Goal: Transaction & Acquisition: Download file/media

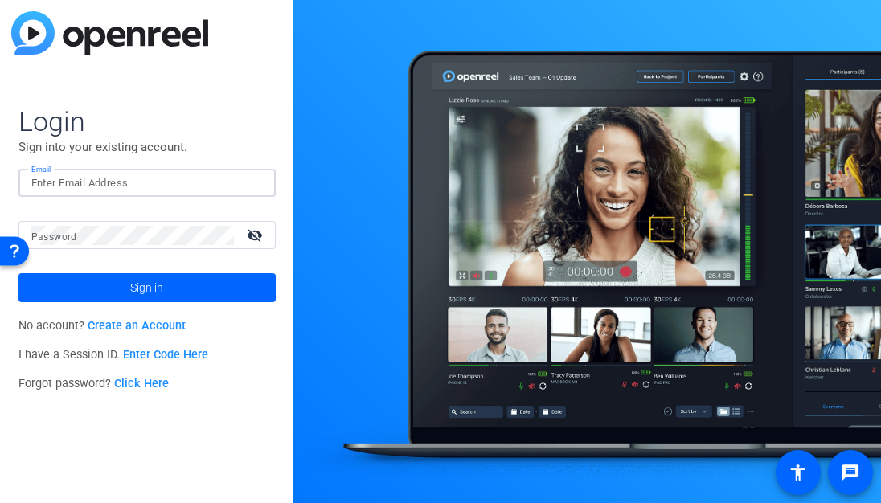
click at [173, 189] on input "Email" at bounding box center [146, 183] width 231 height 19
type input "sharon@ideadecanter.com"
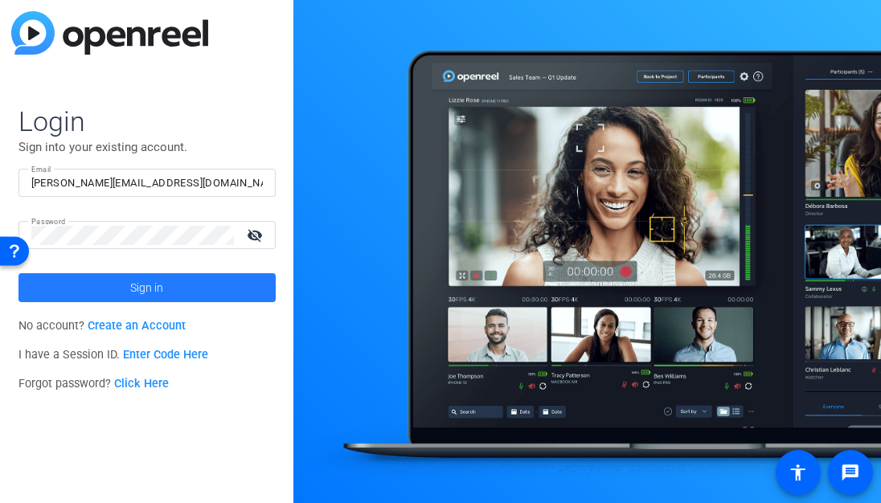
click at [178, 285] on span at bounding box center [146, 287] width 257 height 39
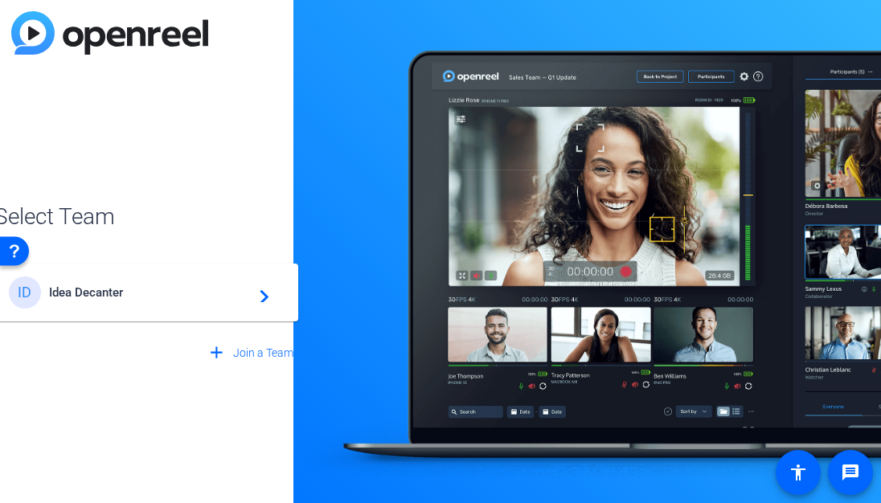
click at [178, 285] on span "Idea Decanter" at bounding box center [149, 292] width 201 height 14
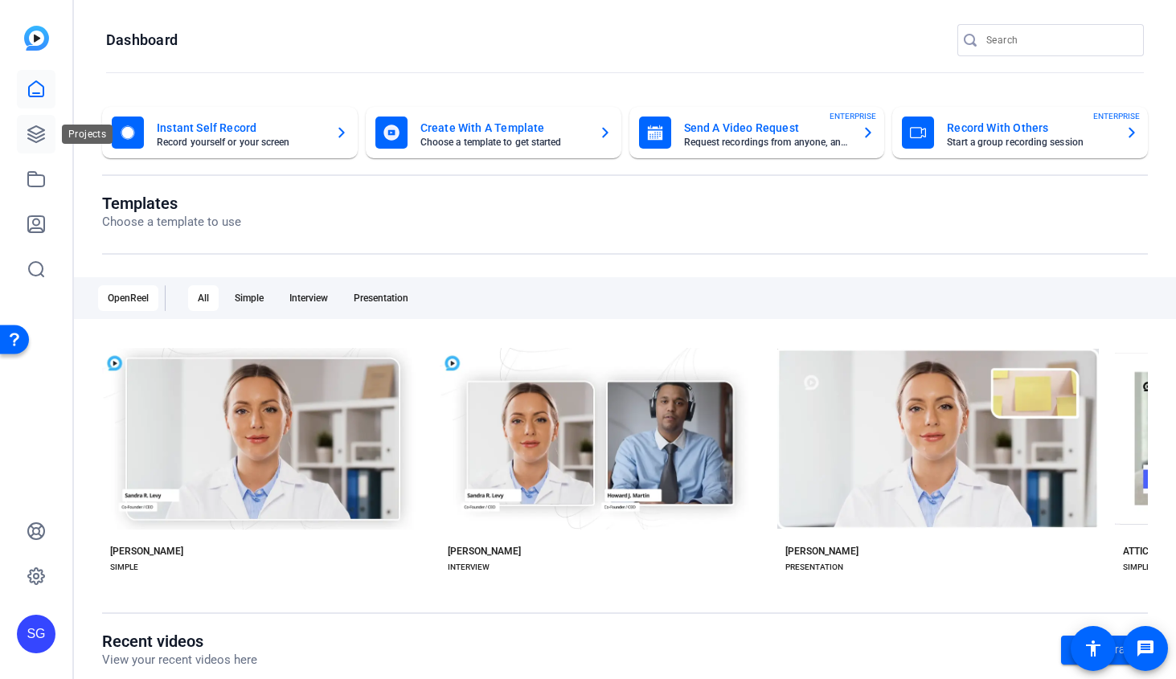
click at [35, 135] on icon at bounding box center [36, 134] width 19 height 19
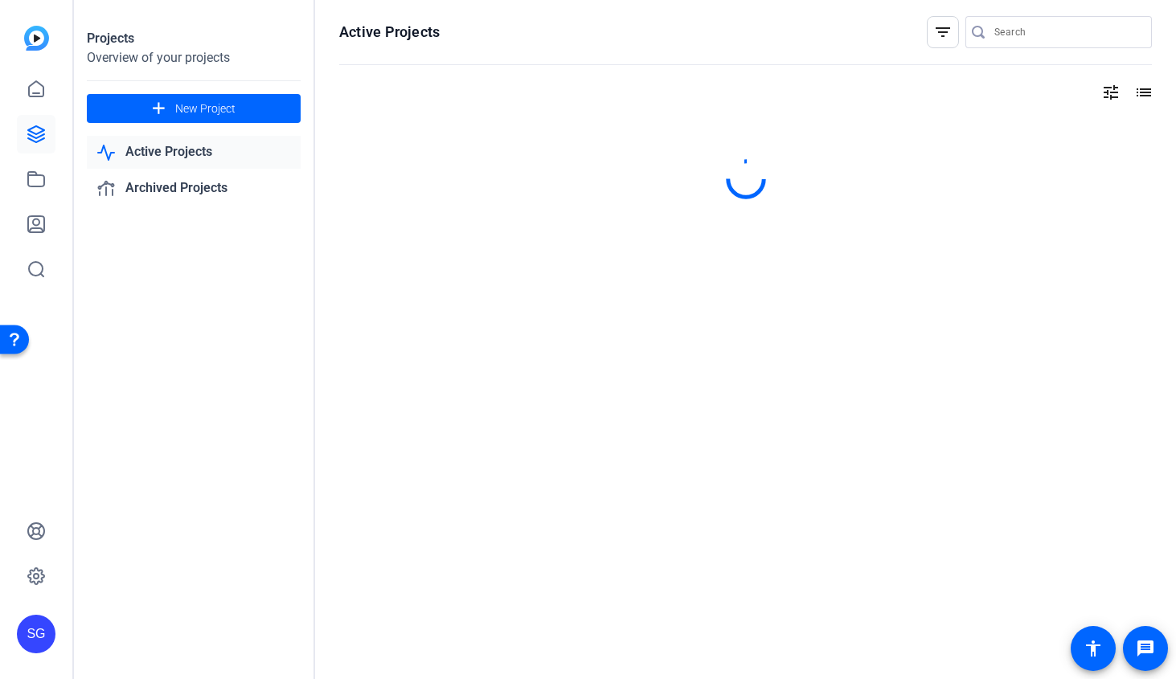
click at [1021, 35] on input "Search" at bounding box center [1066, 32] width 145 height 19
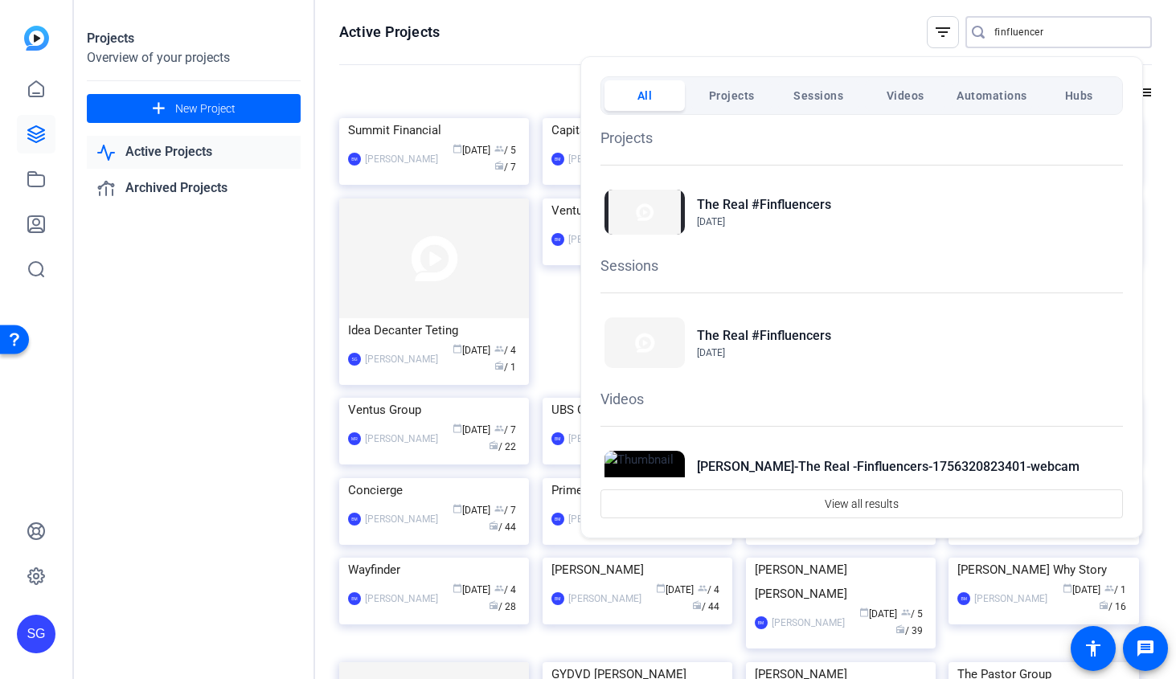
type input "finfluencer"
click at [719, 101] on span "Projects" at bounding box center [732, 95] width 46 height 29
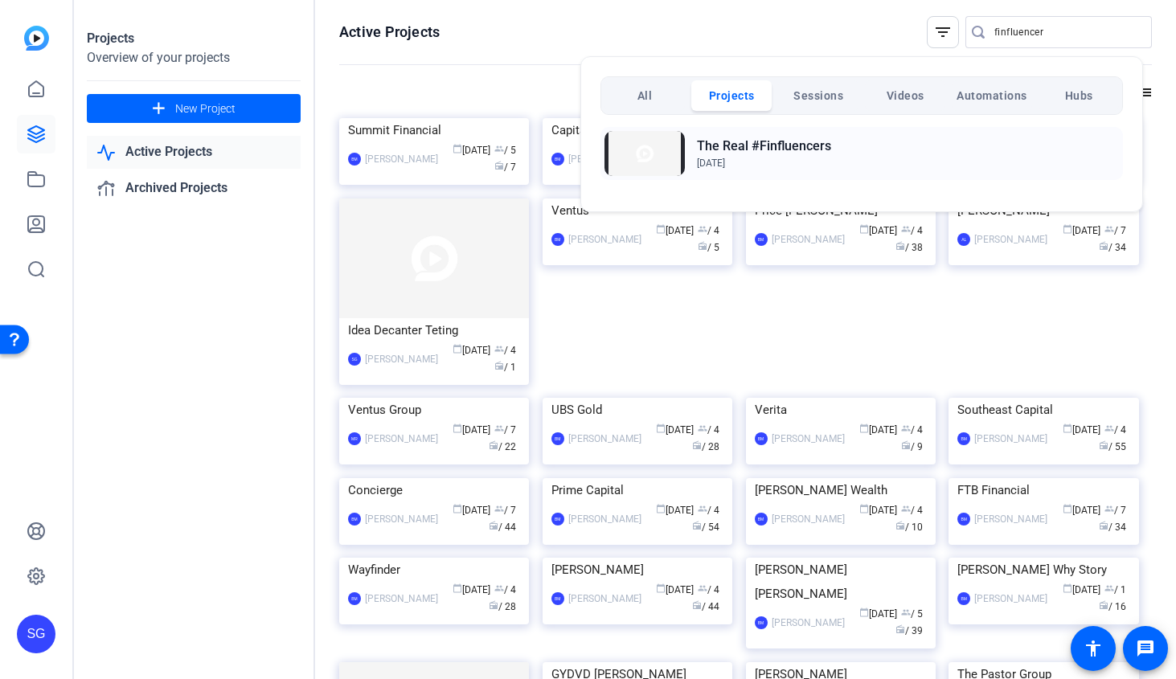
click at [719, 146] on h2 "The Real #Finfluencers" at bounding box center [764, 146] width 134 height 19
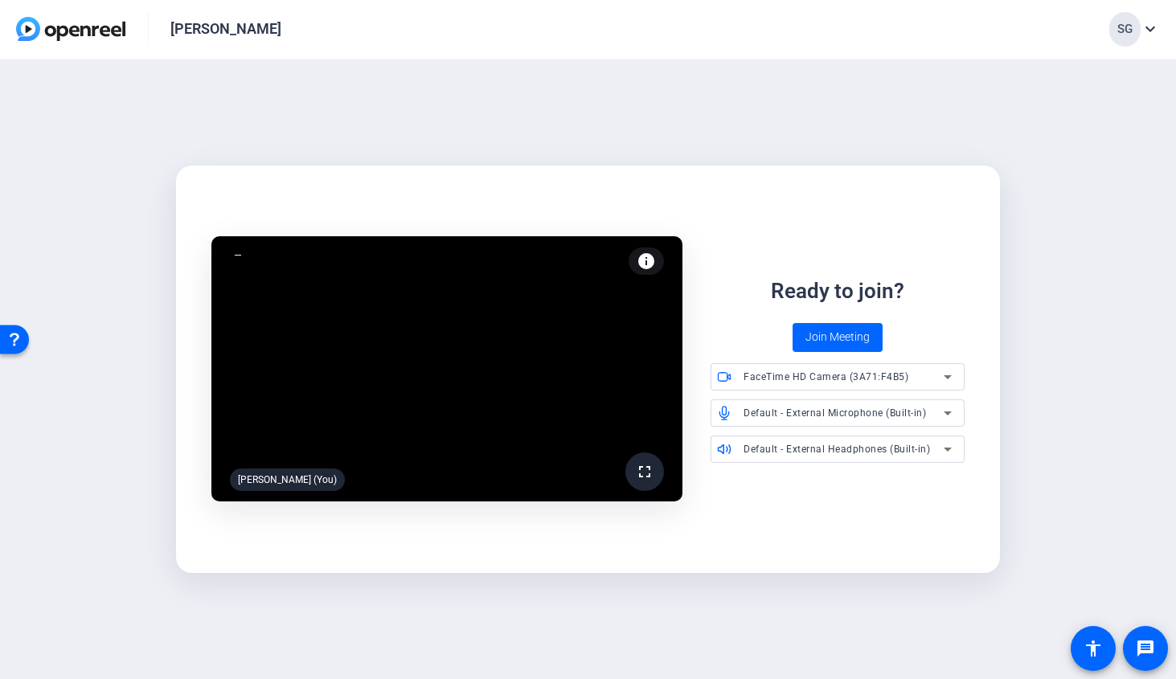
click at [883, 375] on span "FaceTime HD Camera (3A71:F4B5)" at bounding box center [825, 376] width 165 height 11
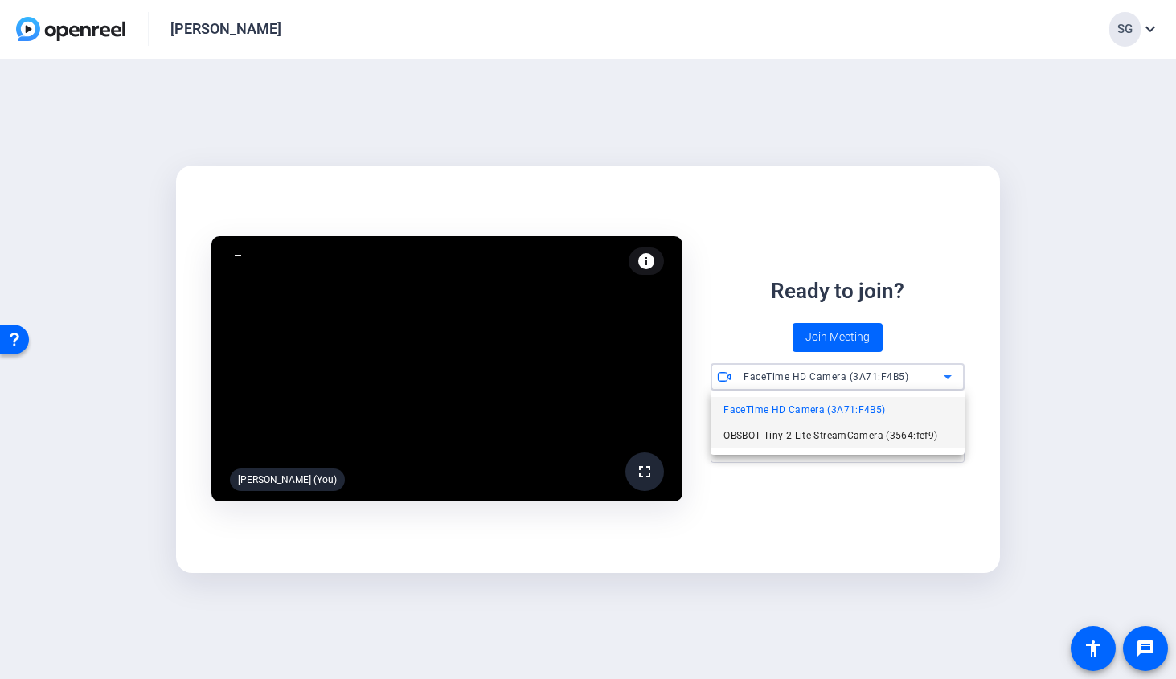
click at [870, 439] on span "OBSBOT Tiny 2 Lite StreamCamera (3564:fef9)" at bounding box center [830, 435] width 214 height 19
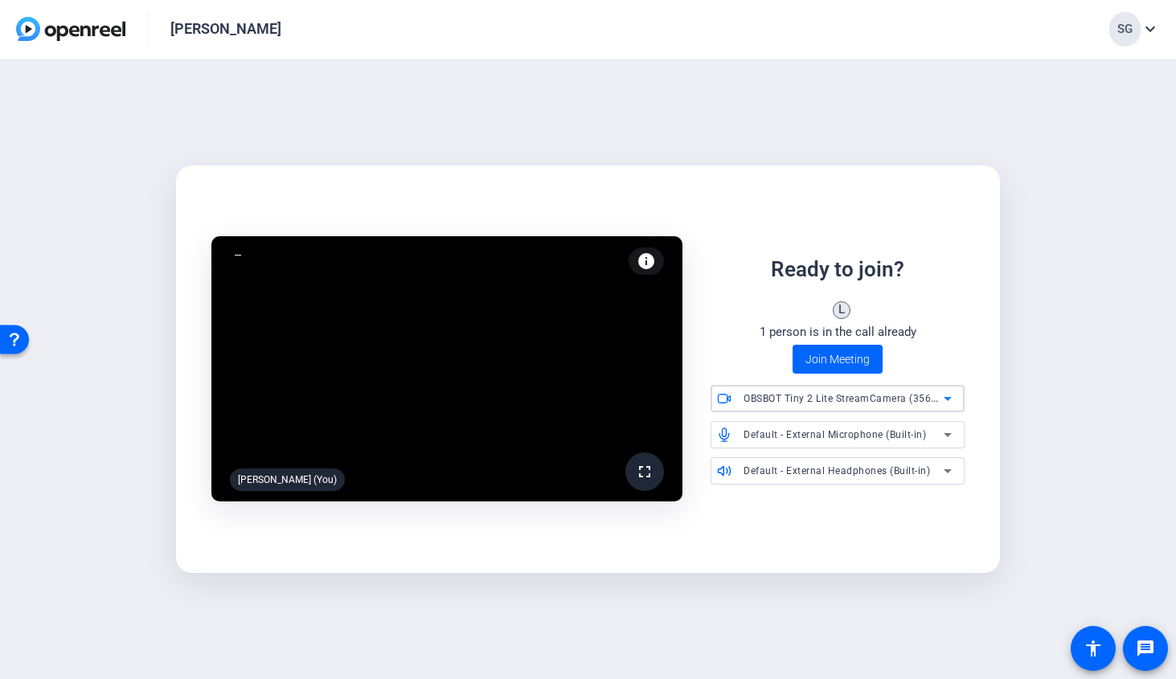
click at [874, 433] on span "Default - External Microphone (Built-in)" at bounding box center [834, 434] width 182 height 11
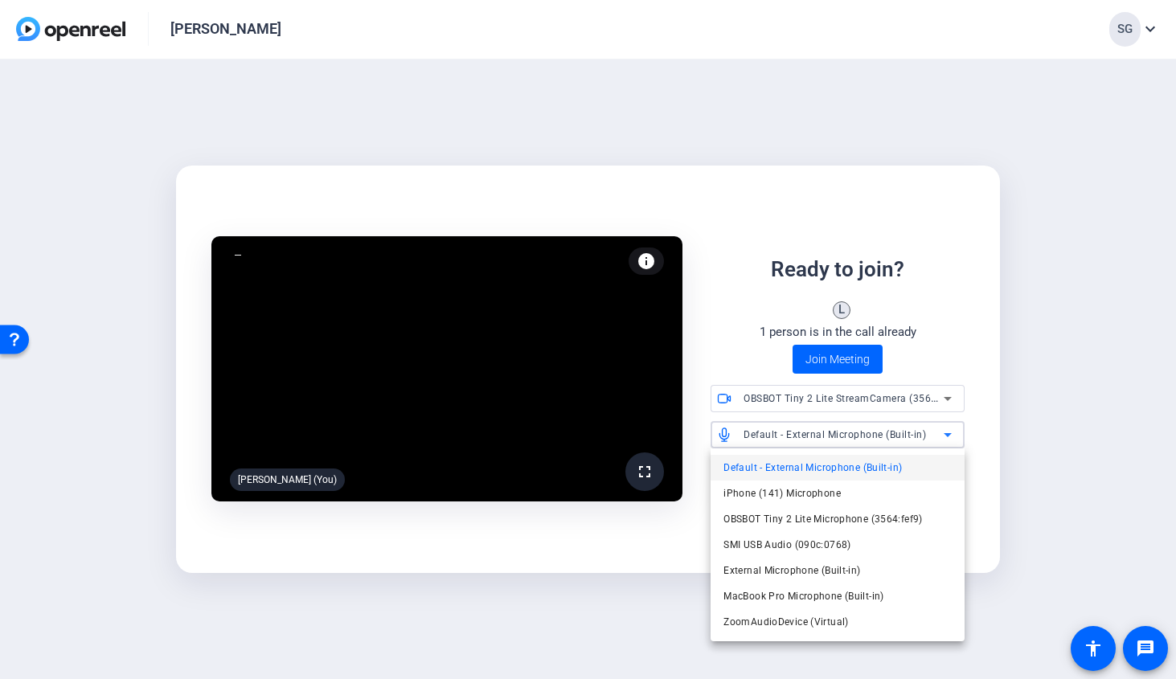
click at [1030, 426] on div at bounding box center [588, 339] width 1176 height 679
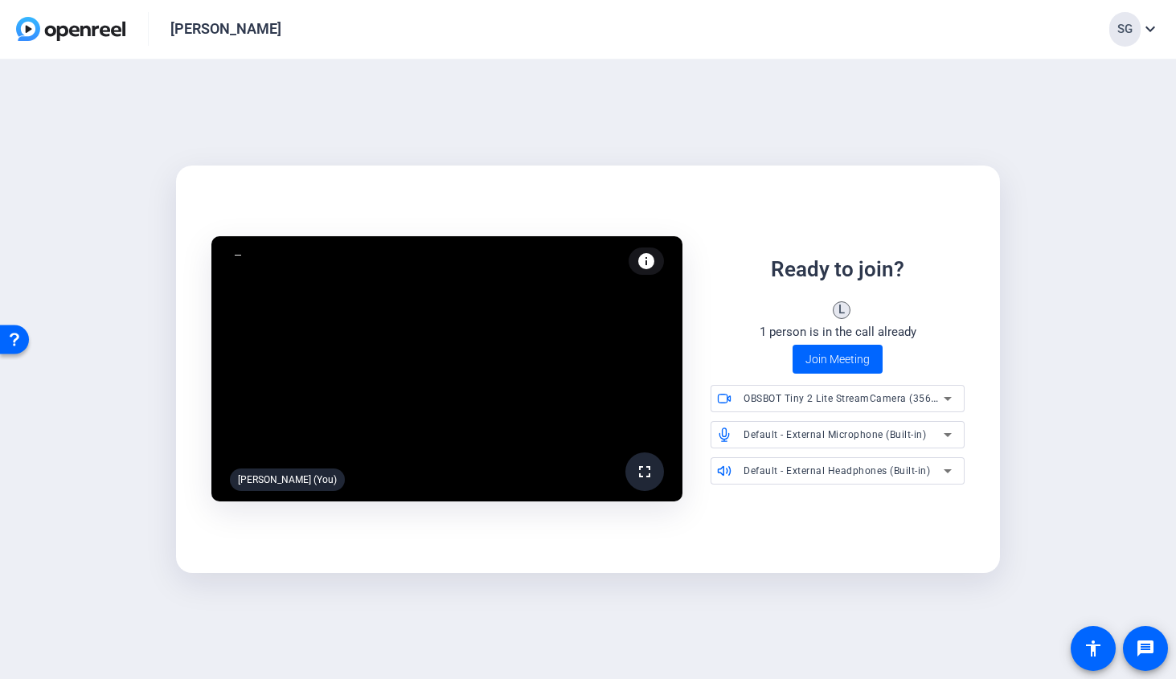
click at [911, 471] on span "Default - External Headphones (Built-in)" at bounding box center [836, 470] width 186 height 11
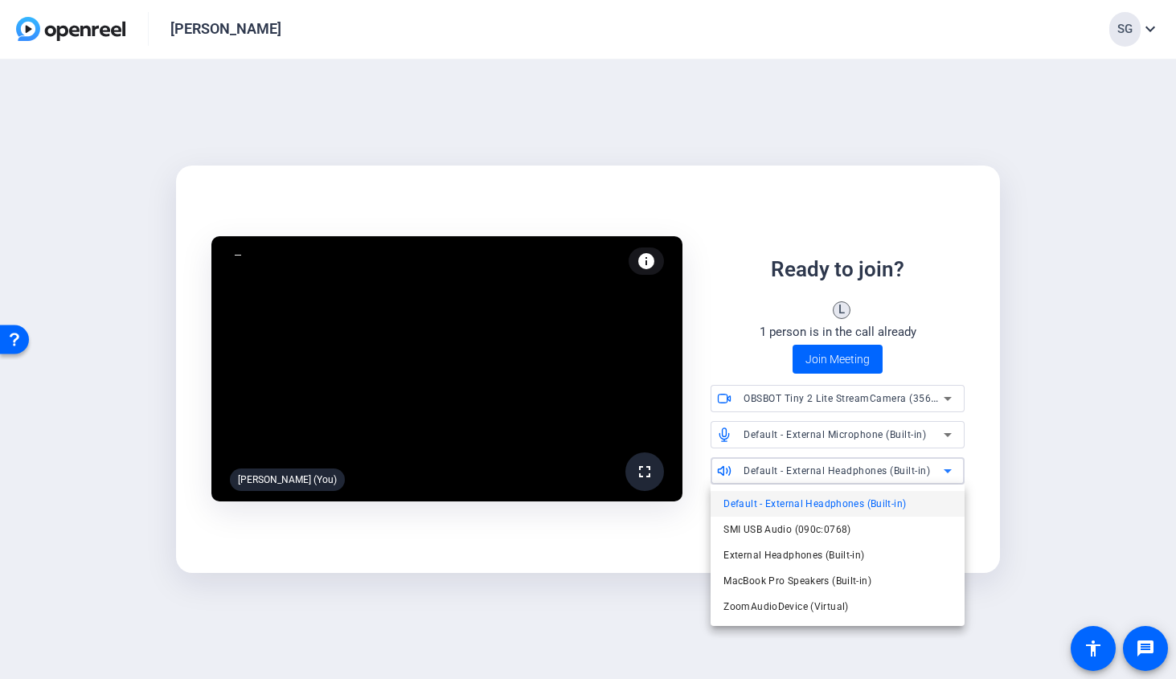
click at [911, 471] on div at bounding box center [588, 339] width 1176 height 679
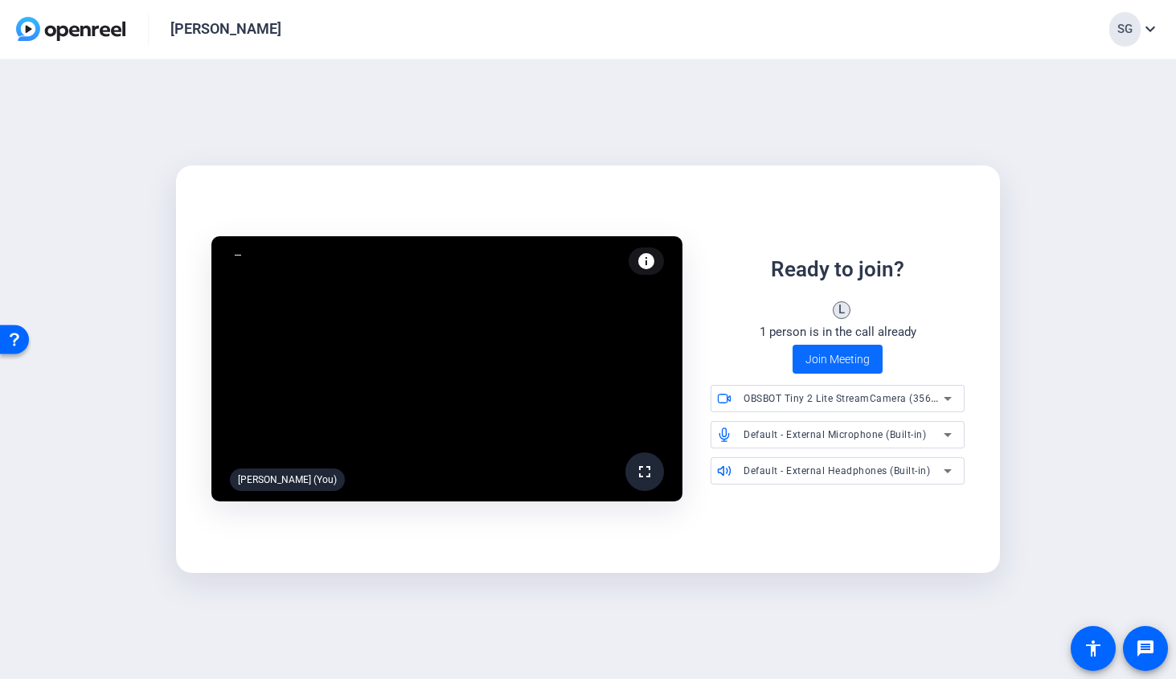
click at [837, 358] on span "Join Meeting" at bounding box center [837, 359] width 64 height 17
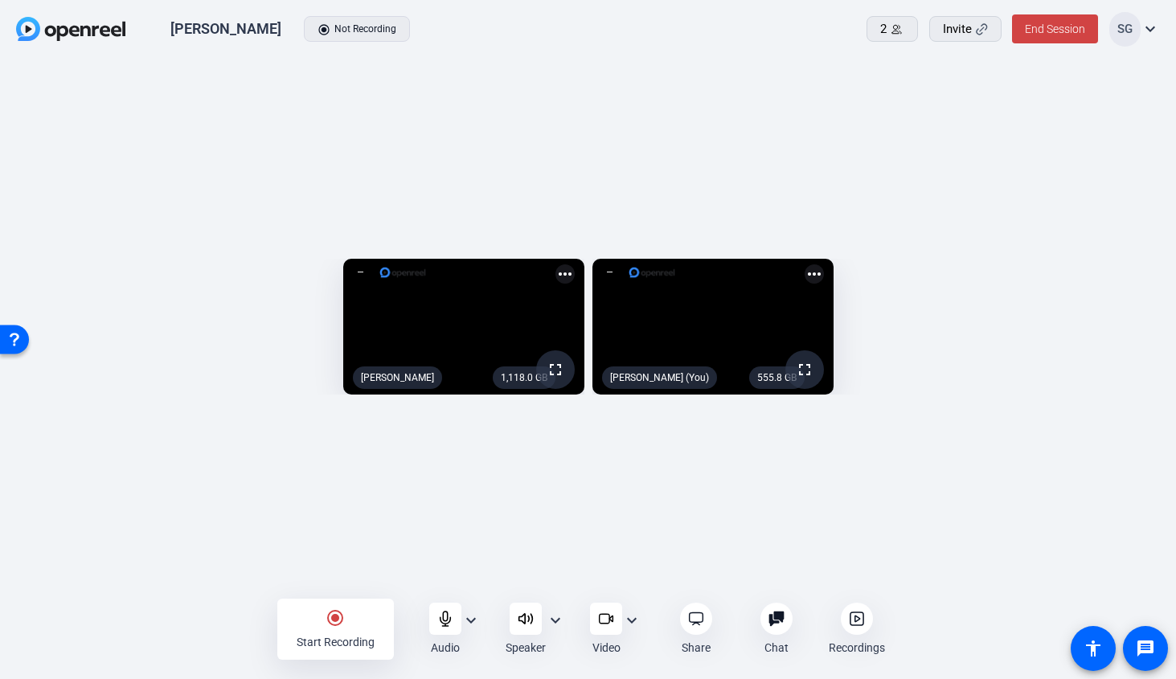
click at [552, 621] on mat-icon "expand_more" at bounding box center [555, 620] width 19 height 19
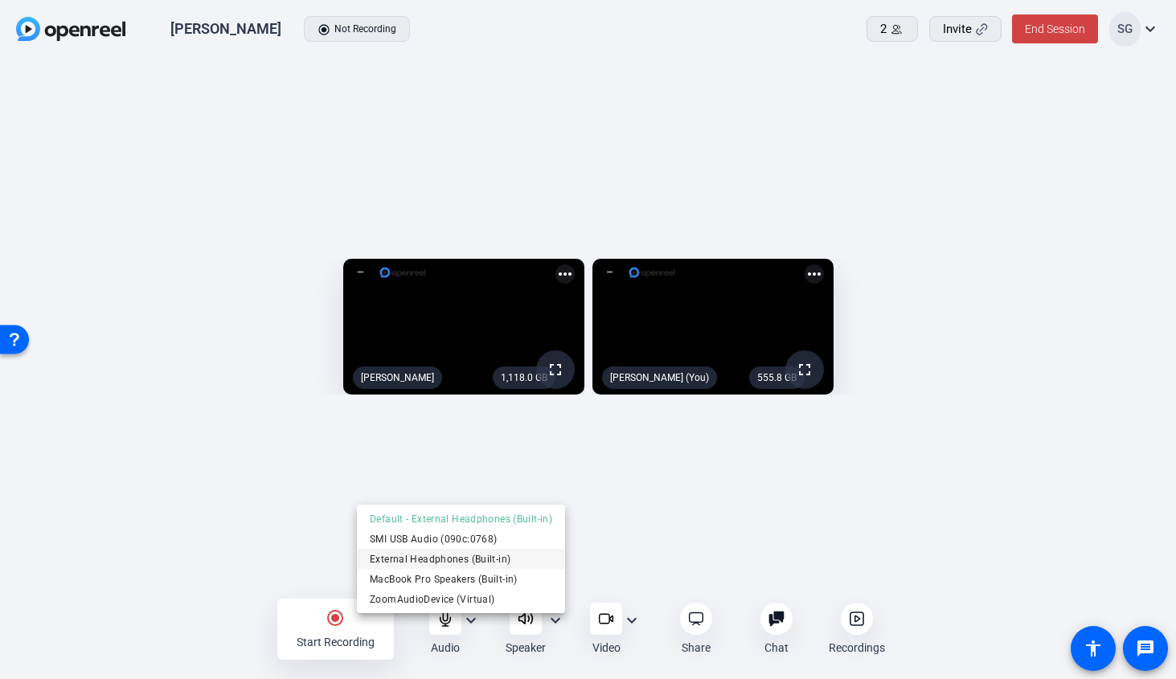
click at [529, 563] on span "External Headphones (Built-in)" at bounding box center [461, 559] width 182 height 19
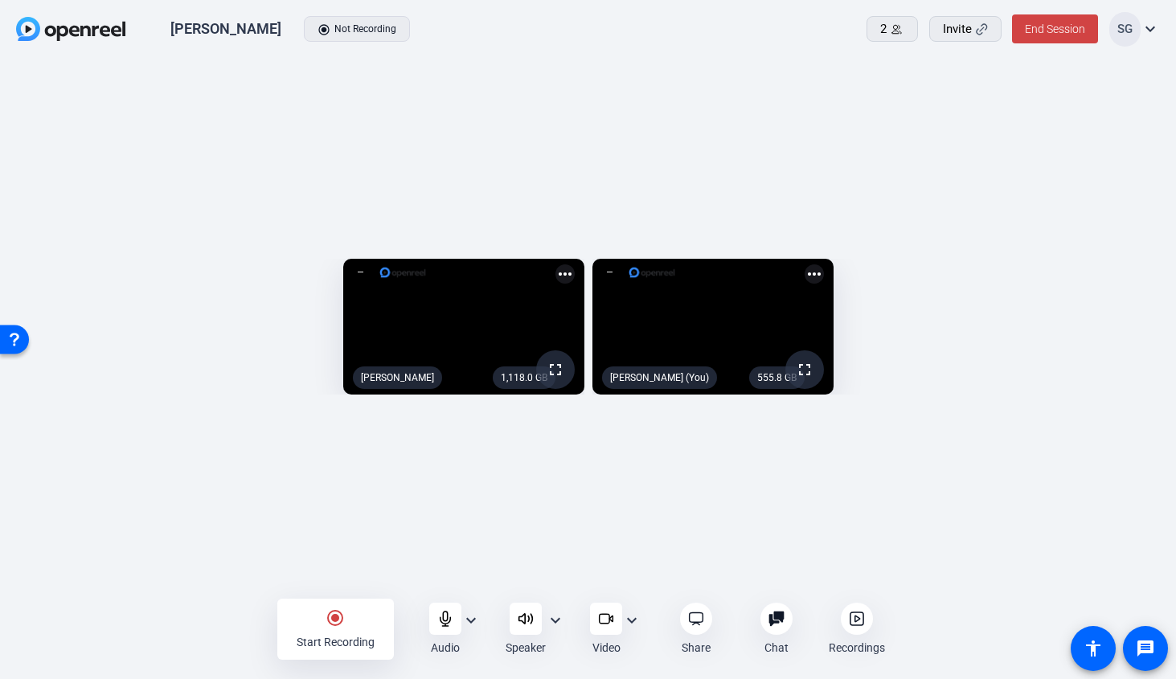
click at [477, 623] on mat-icon "expand_more" at bounding box center [470, 620] width 19 height 19
click at [485, 581] on div at bounding box center [588, 339] width 1176 height 679
click at [469, 615] on mat-icon "expand_more" at bounding box center [470, 620] width 19 height 19
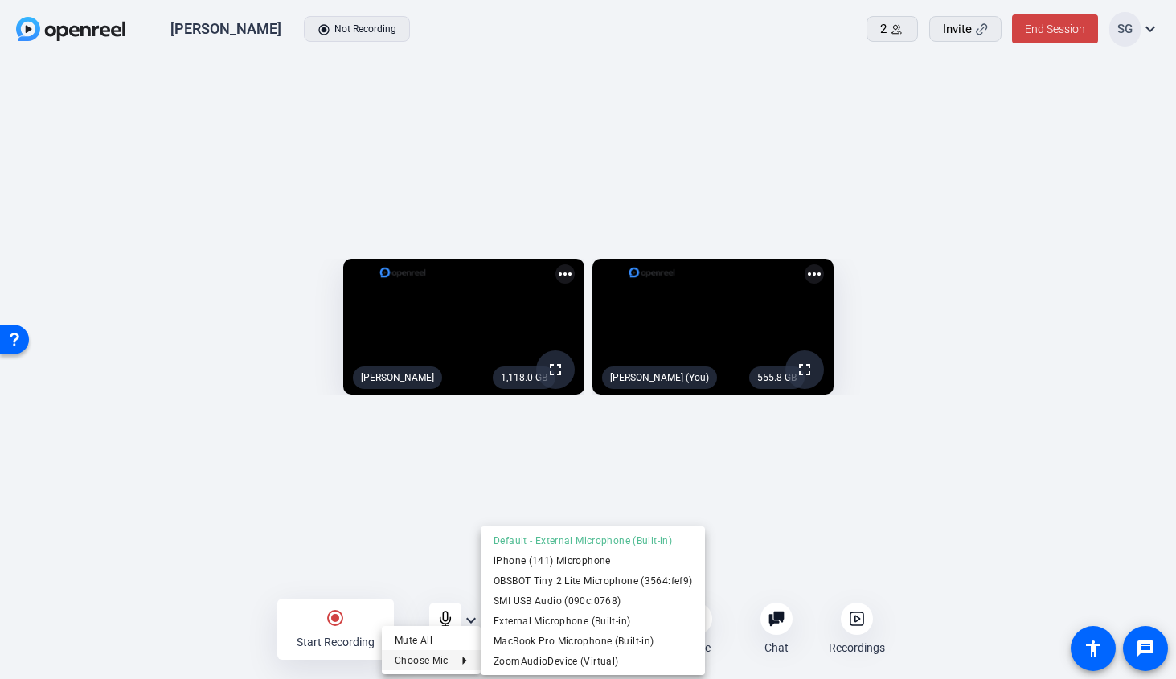
click at [434, 535] on div at bounding box center [588, 339] width 1176 height 679
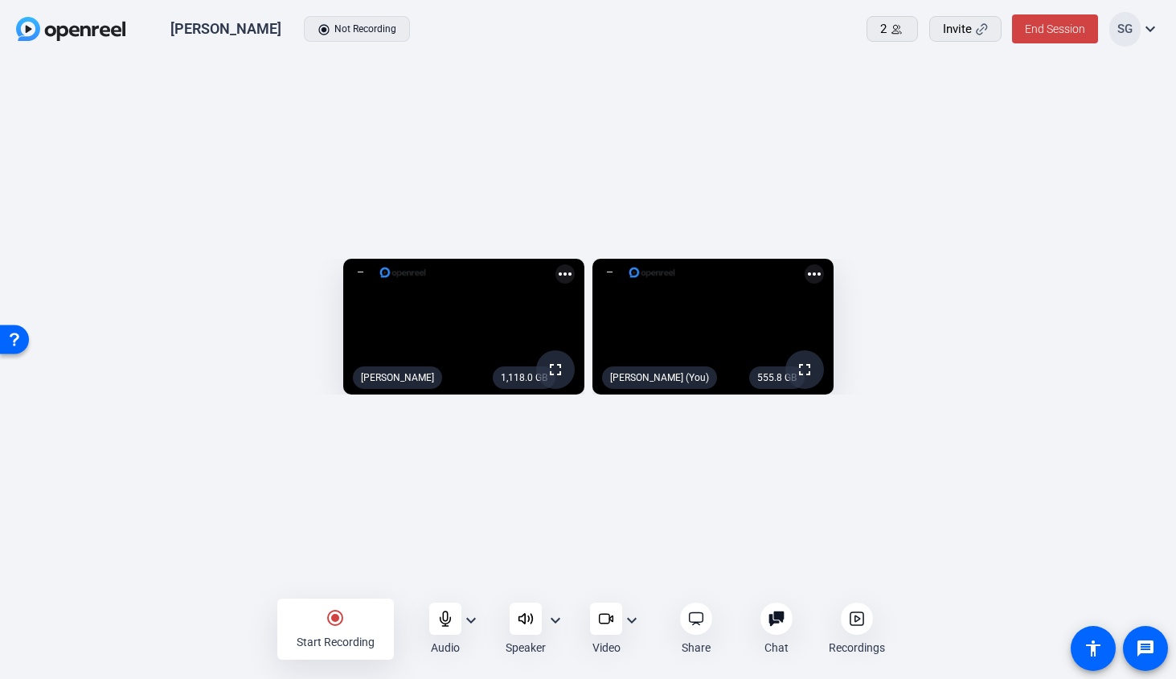
click at [551, 623] on mat-icon "expand_more" at bounding box center [555, 620] width 19 height 19
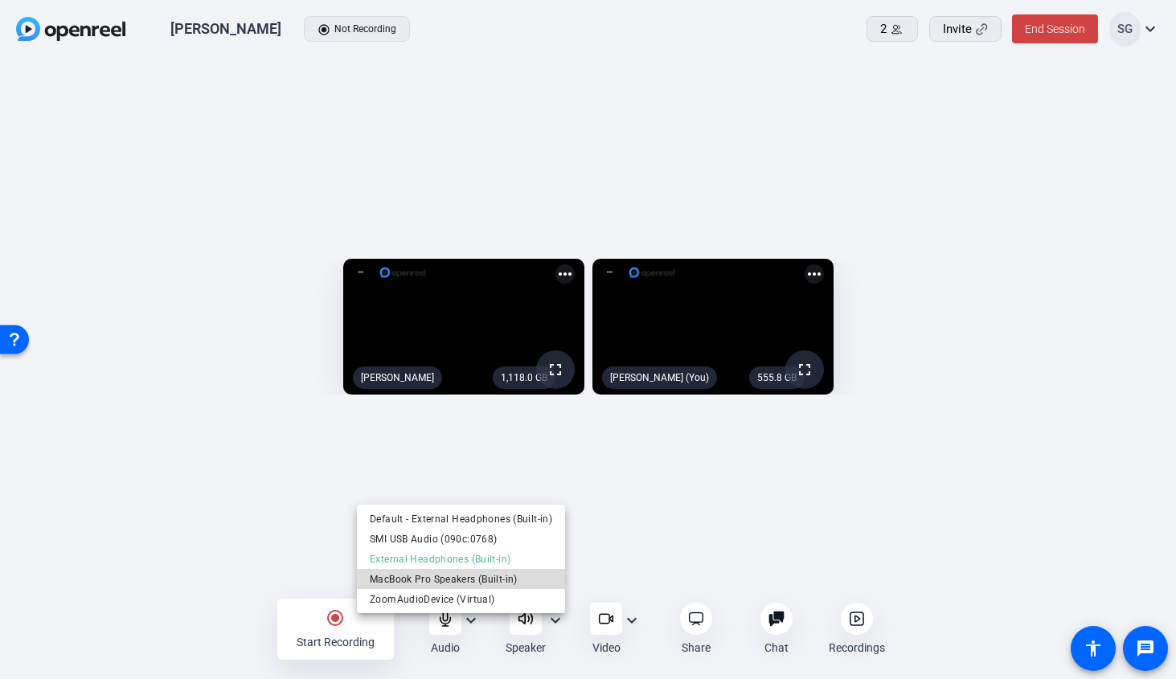
click at [526, 578] on span "MacBook Pro Speakers (Built-in)" at bounding box center [461, 579] width 182 height 19
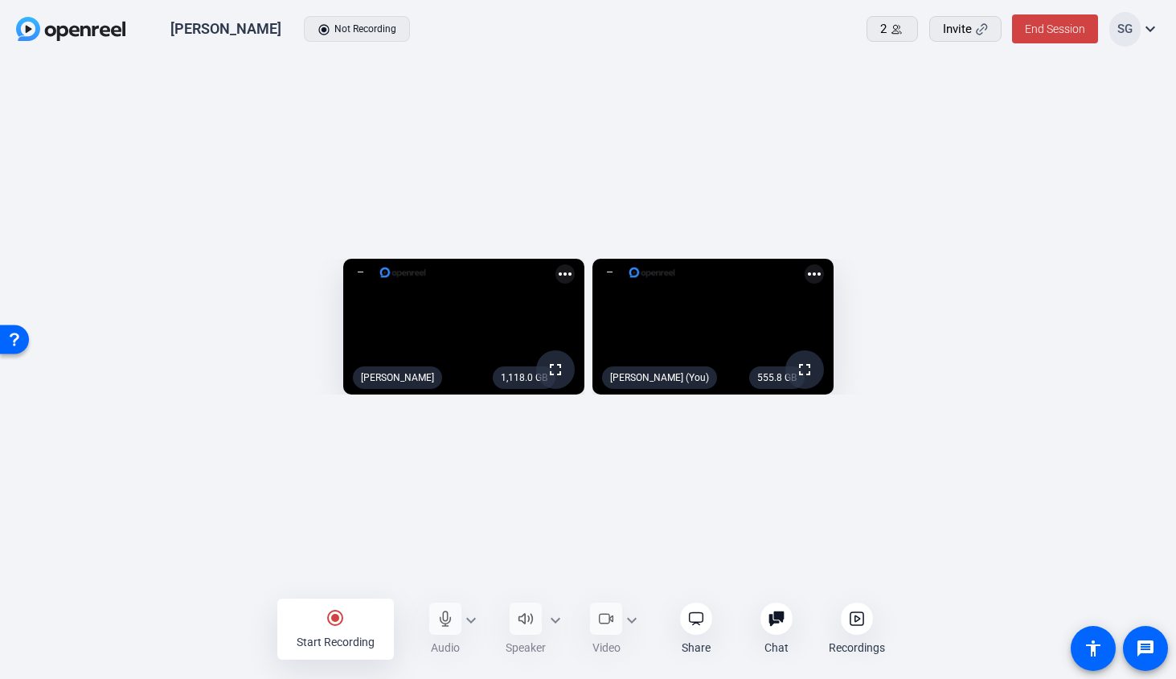
click at [554, 618] on div "radio_button_checked Start Recording Audio expand_more Speaker expand_more Vide…" at bounding box center [588, 629] width 622 height 61
click at [556, 618] on mat-icon "expand_more" at bounding box center [555, 620] width 19 height 19
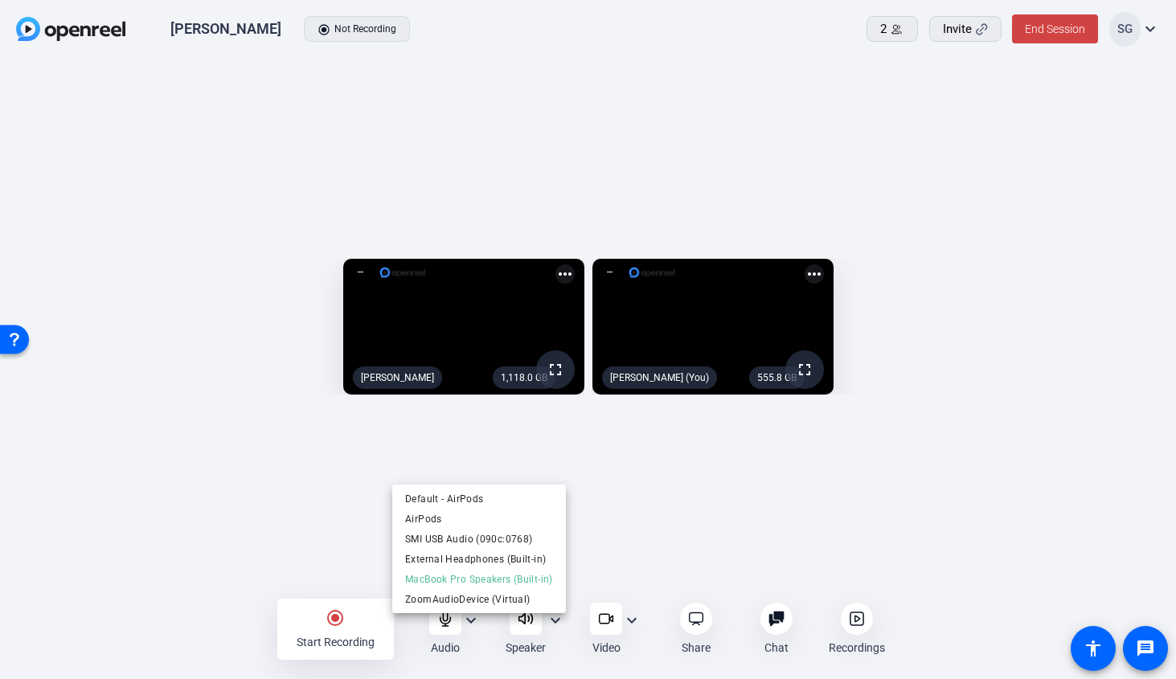
click at [610, 550] on div at bounding box center [588, 339] width 1176 height 679
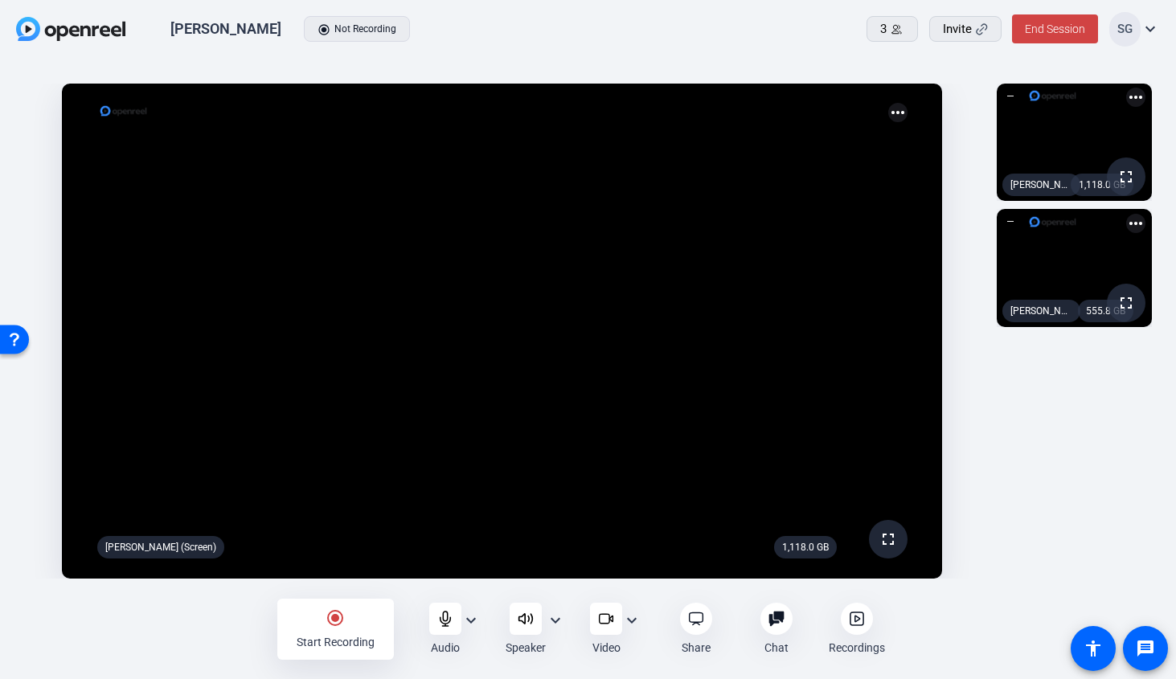
click at [1109, 499] on div "1,118.0 GB fullscreen Laura Garfield more_horiz 555.8 GB fullscreen Sharon Gott…" at bounding box center [1074, 331] width 171 height 511
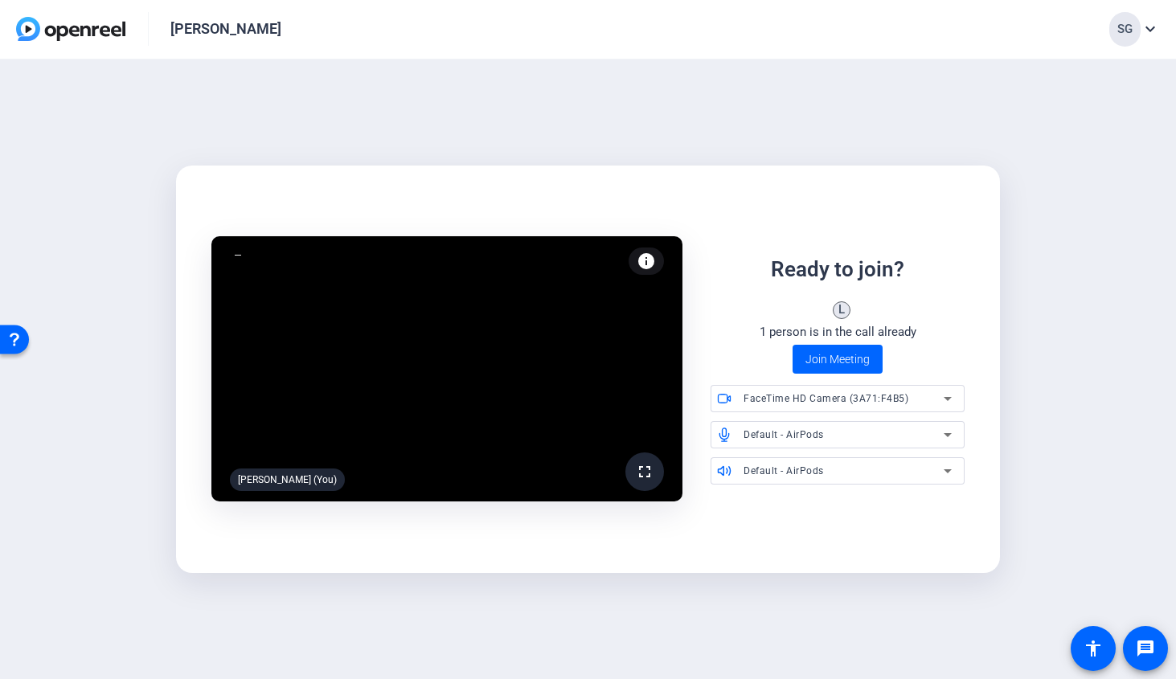
click at [905, 395] on span "FaceTime HD Camera (3A71:F4B5)" at bounding box center [825, 398] width 165 height 11
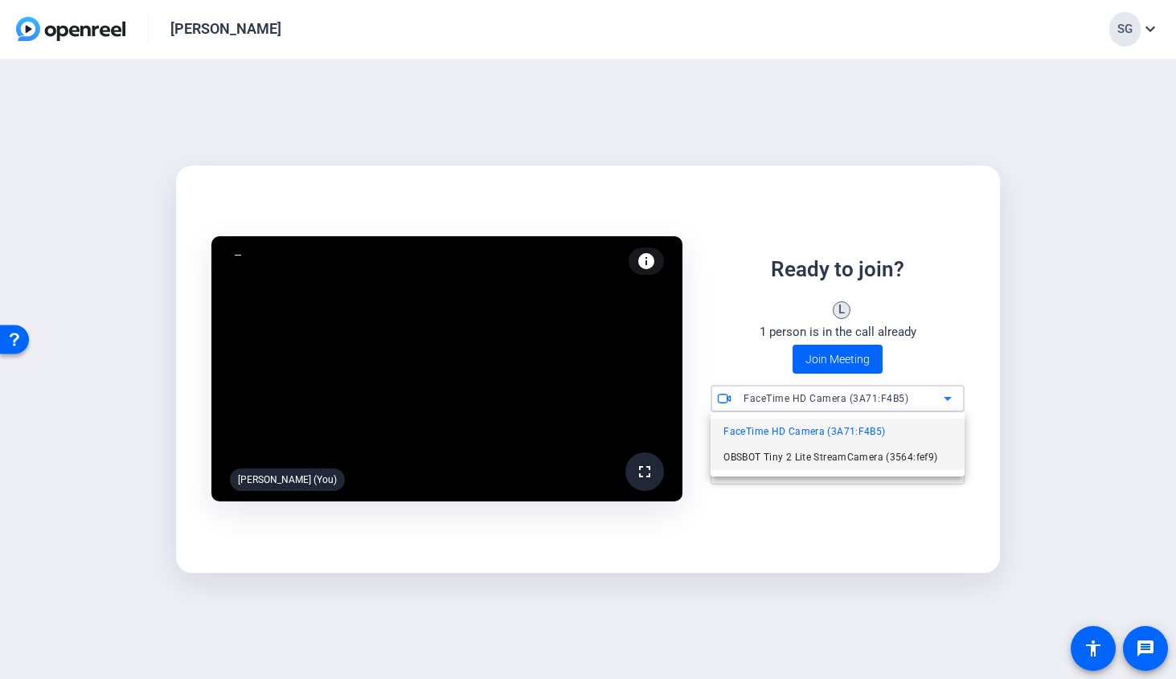
click at [895, 453] on span "OBSBOT Tiny 2 Lite StreamCamera (3564:fef9)" at bounding box center [830, 457] width 214 height 19
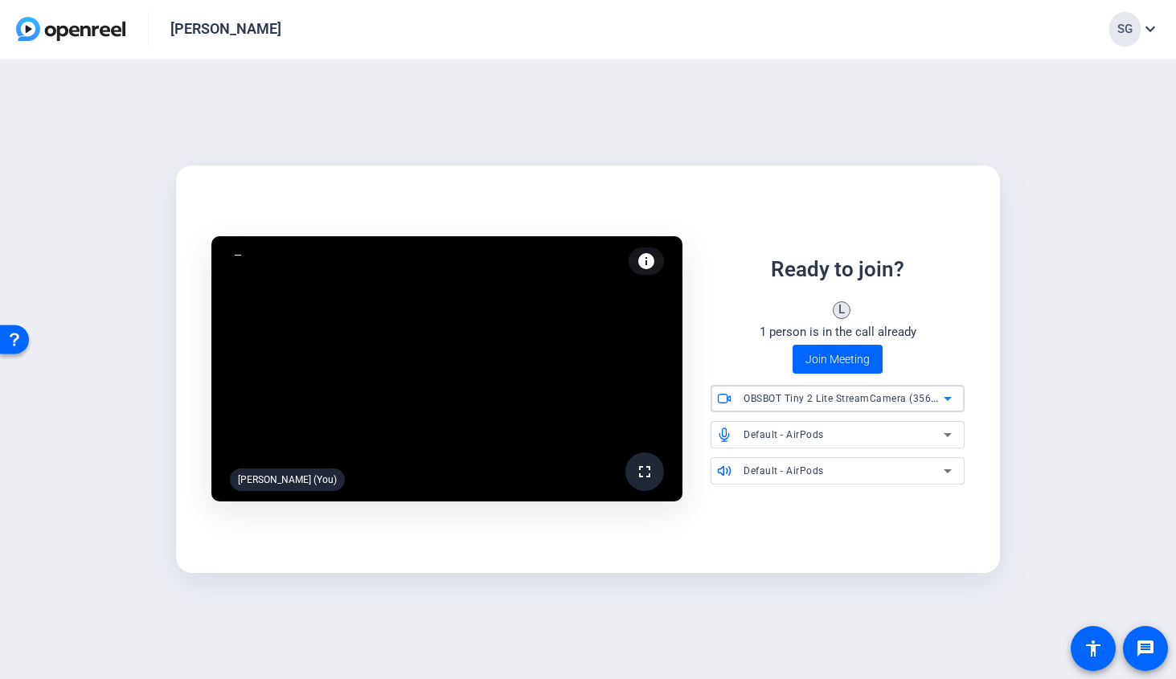
click at [912, 388] on mat-select "OBSBOT Tiny 2 Lite StreamCamera (3564:fef9)" at bounding box center [847, 398] width 208 height 20
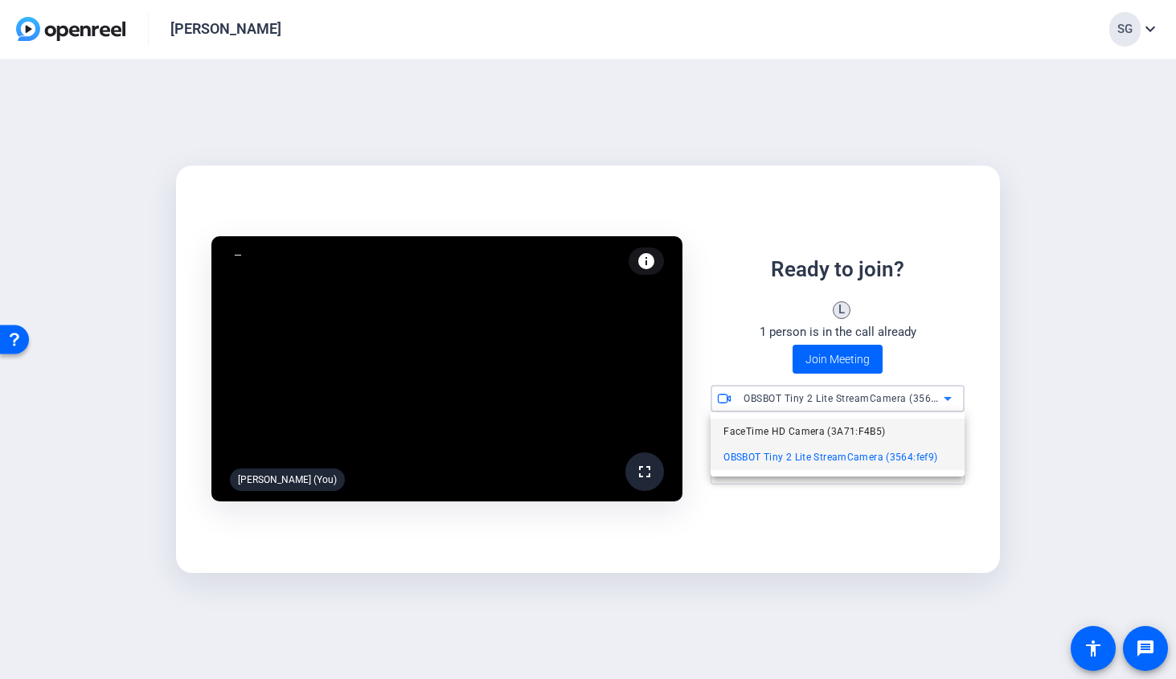
click at [891, 421] on mat-option "FaceTime HD Camera (3A71:F4B5)" at bounding box center [838, 432] width 254 height 26
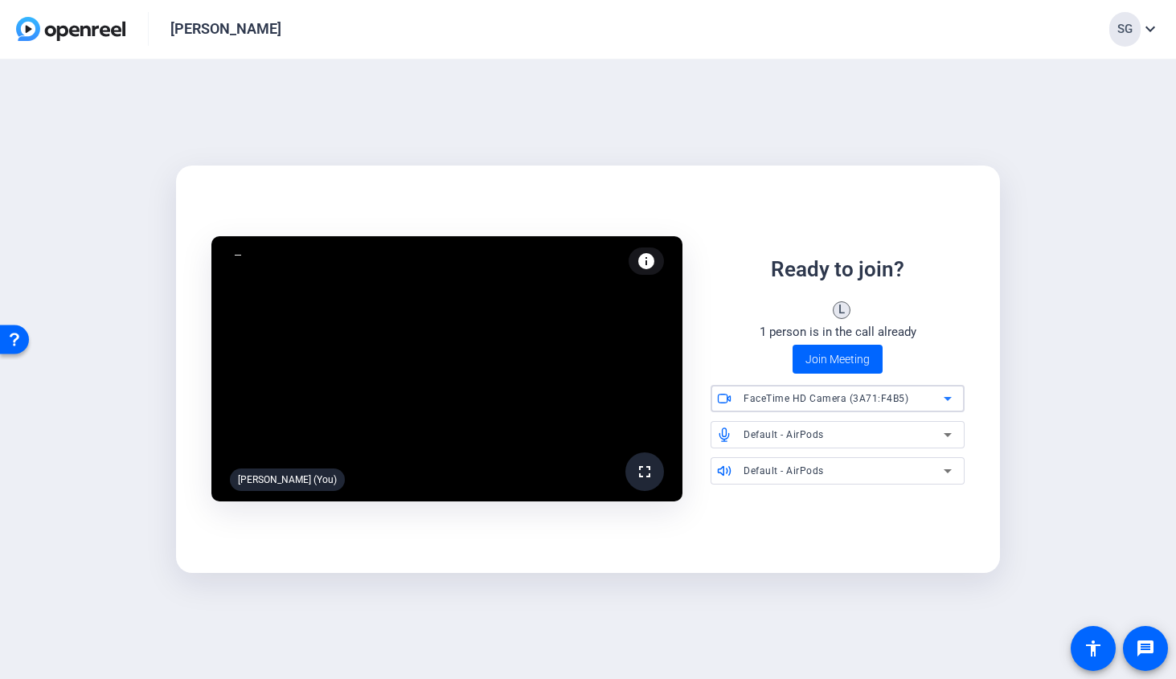
click at [841, 431] on div "Default - AirPods" at bounding box center [843, 434] width 200 height 20
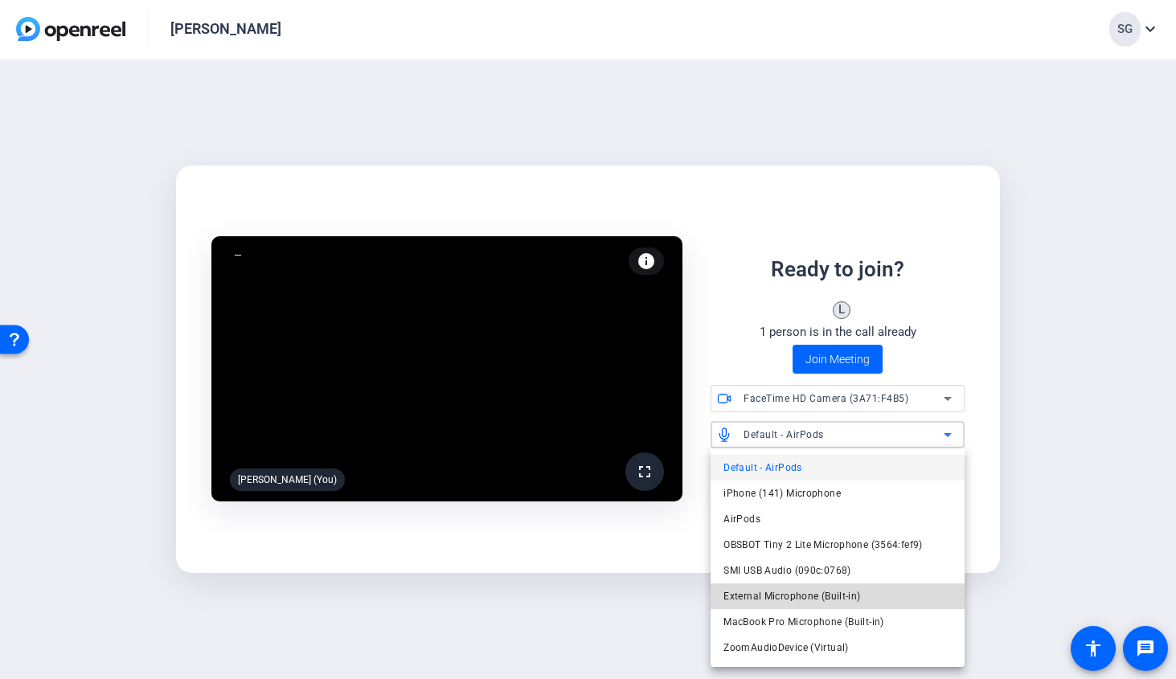
click at [821, 589] on span "External Microphone (Built-in)" at bounding box center [791, 596] width 137 height 19
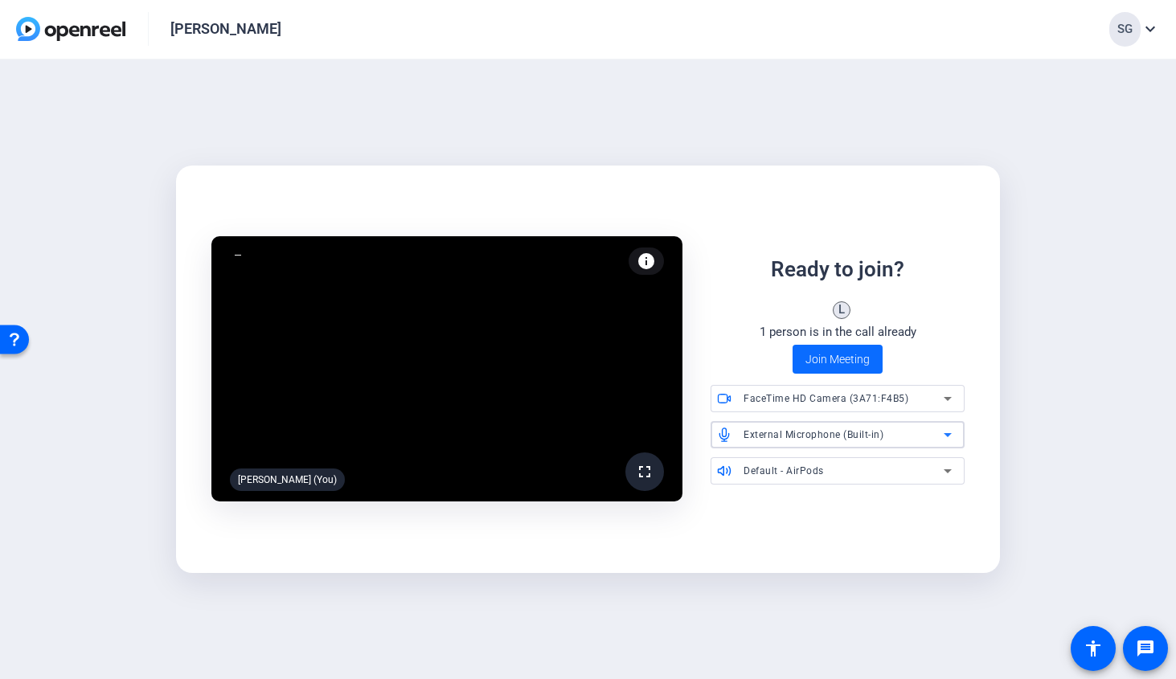
click at [854, 356] on span "Join Meeting" at bounding box center [837, 359] width 64 height 17
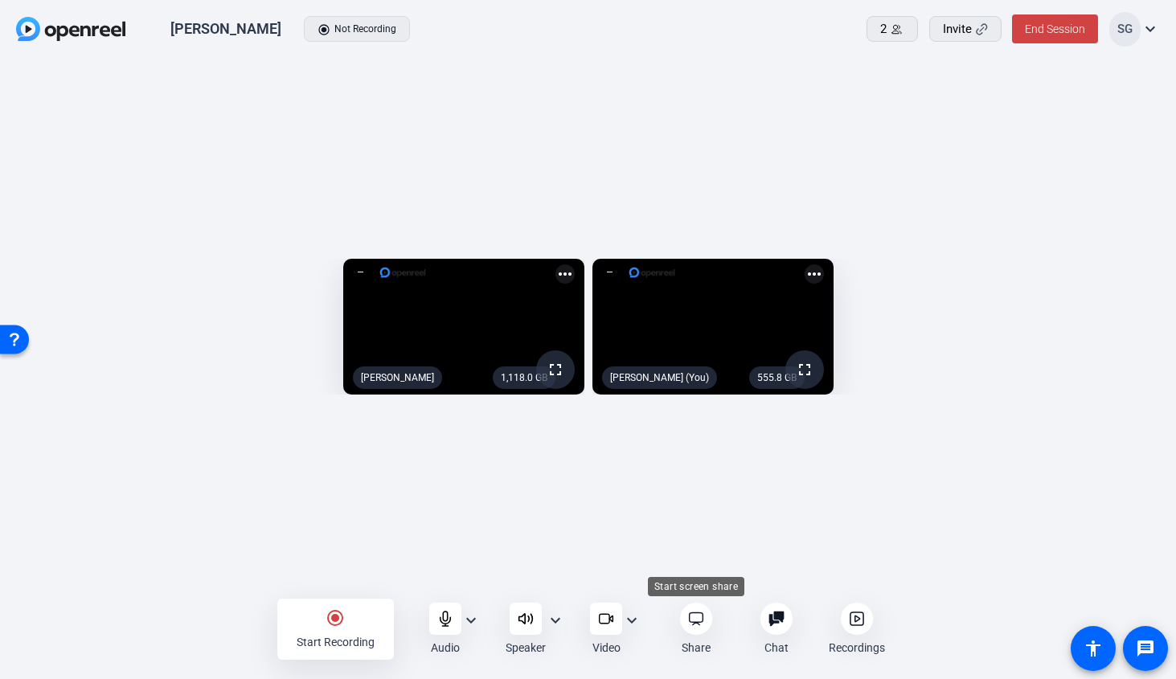
click at [698, 619] on icon at bounding box center [696, 619] width 16 height 16
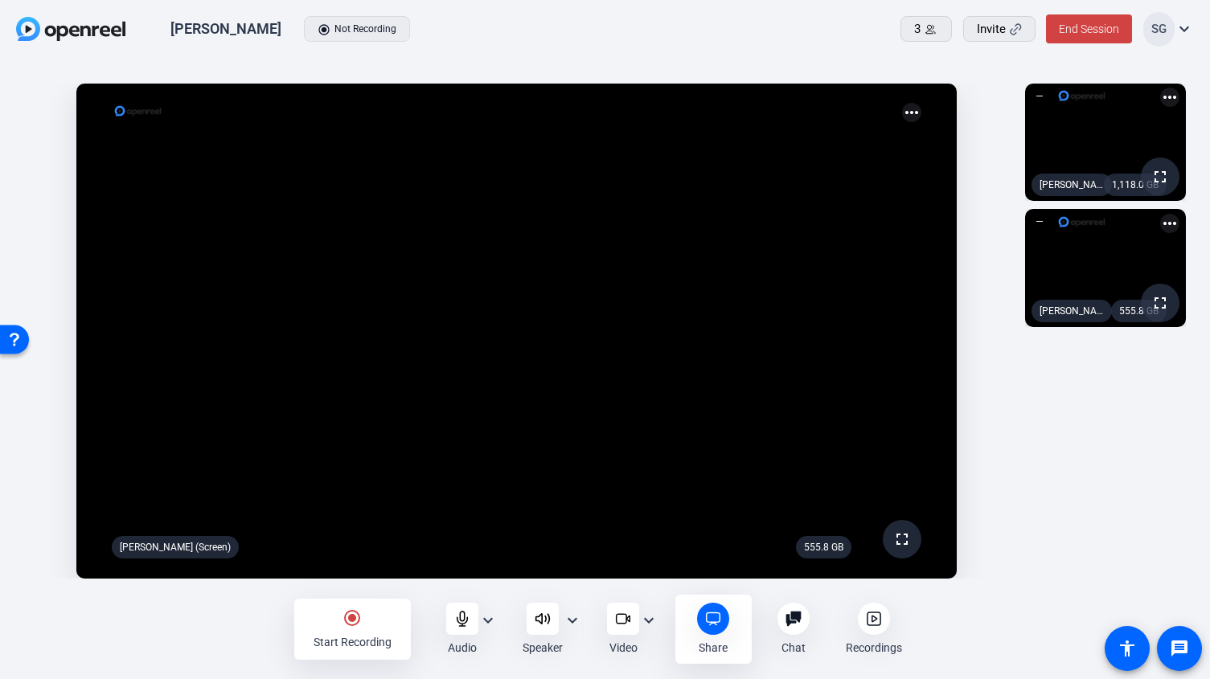
click at [1175, 29] on mat-icon "expand_more" at bounding box center [1183, 28] width 19 height 19
click at [1175, 29] on div at bounding box center [605, 339] width 1210 height 679
click at [1175, 28] on mat-icon "expand_more" at bounding box center [1183, 28] width 19 height 19
click at [991, 72] on div at bounding box center [605, 339] width 1210 height 679
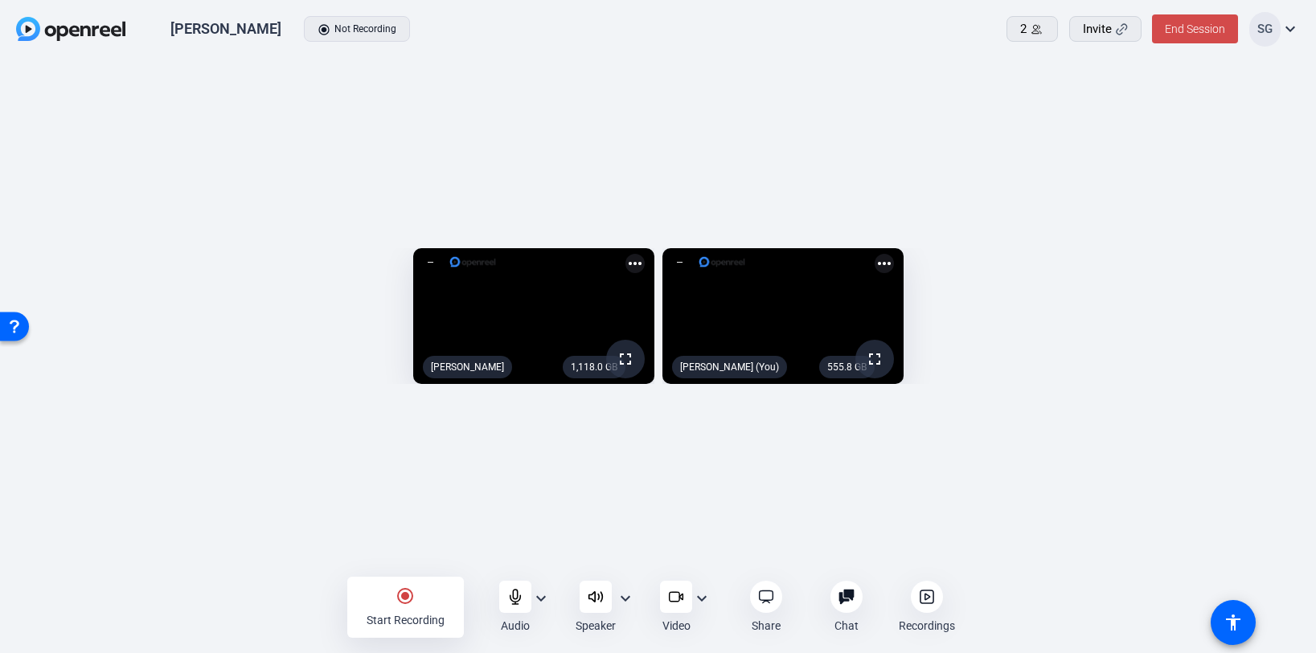
click at [1175, 27] on span "End Session" at bounding box center [1195, 29] width 60 height 13
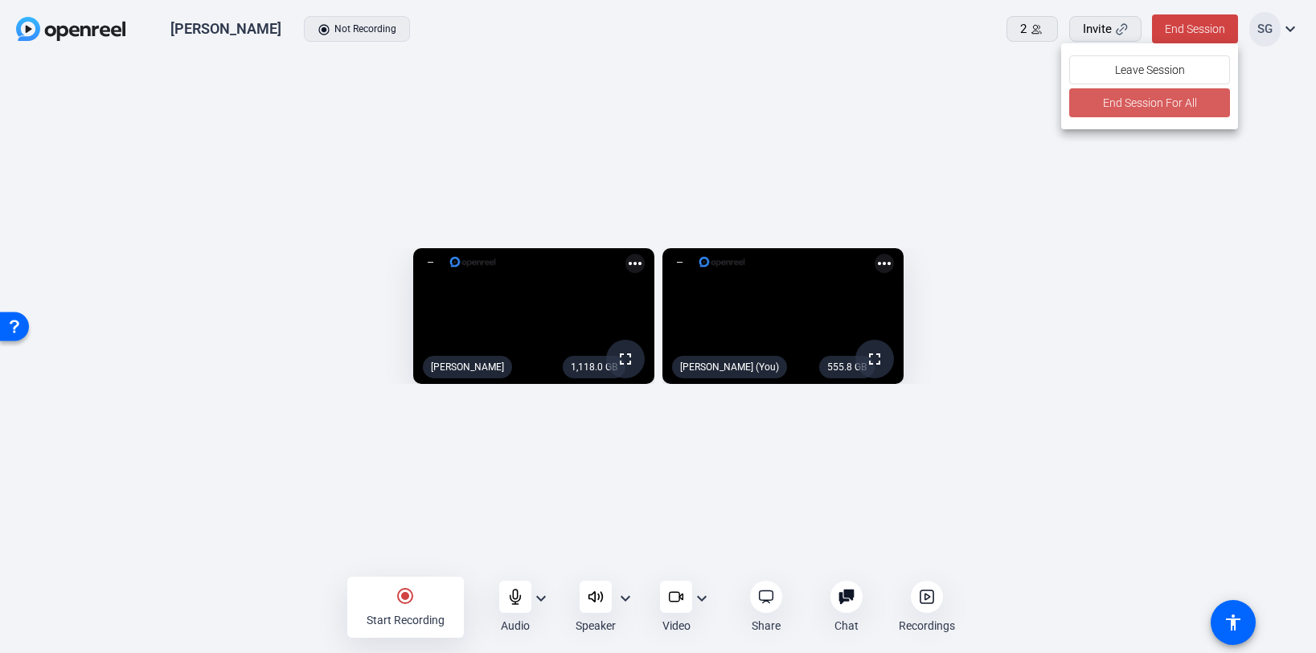
click at [1170, 101] on span "End Session For All" at bounding box center [1149, 102] width 94 height 19
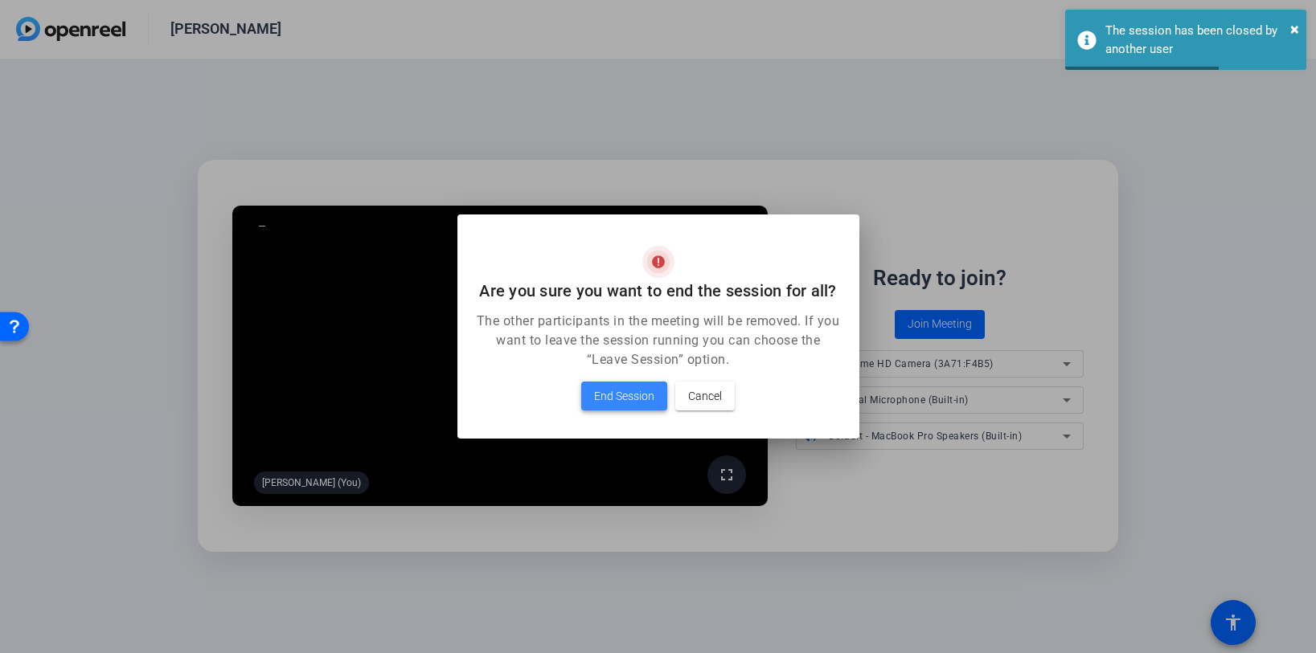
click at [628, 403] on span "End Session" at bounding box center [624, 396] width 60 height 19
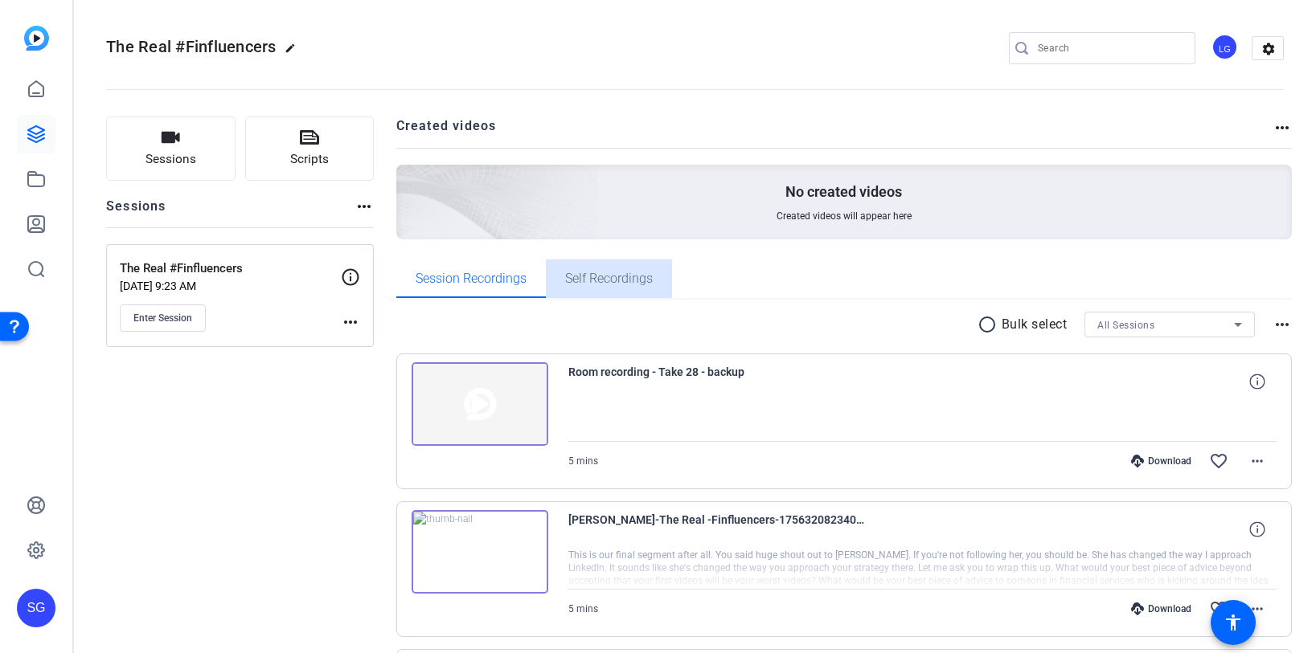
click at [640, 284] on span "Self Recordings" at bounding box center [609, 278] width 88 height 13
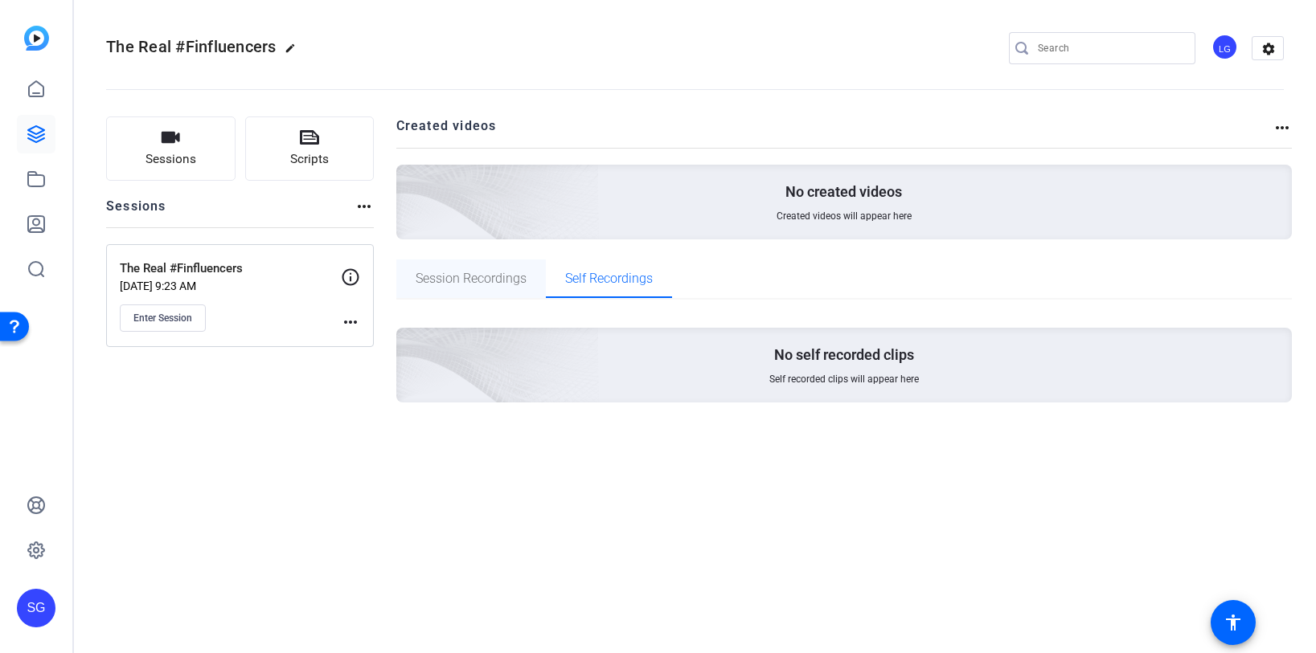
click at [497, 276] on span "Session Recordings" at bounding box center [471, 278] width 111 height 13
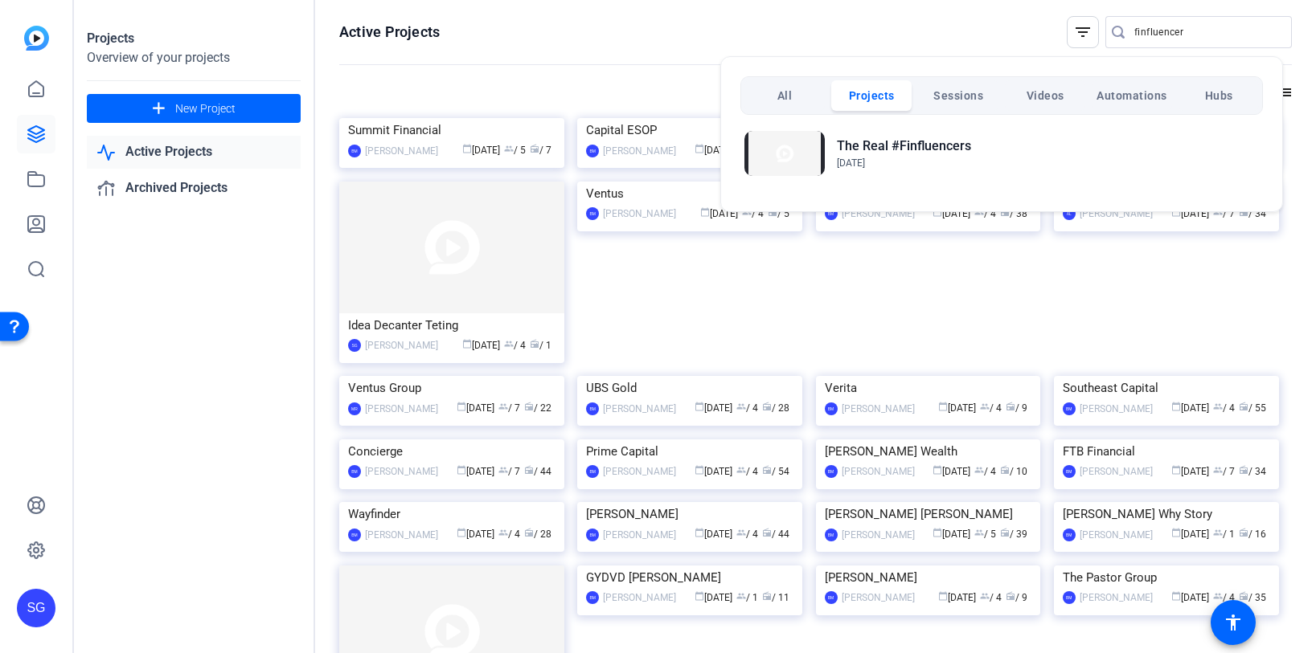
click at [1153, 33] on div at bounding box center [658, 326] width 1316 height 653
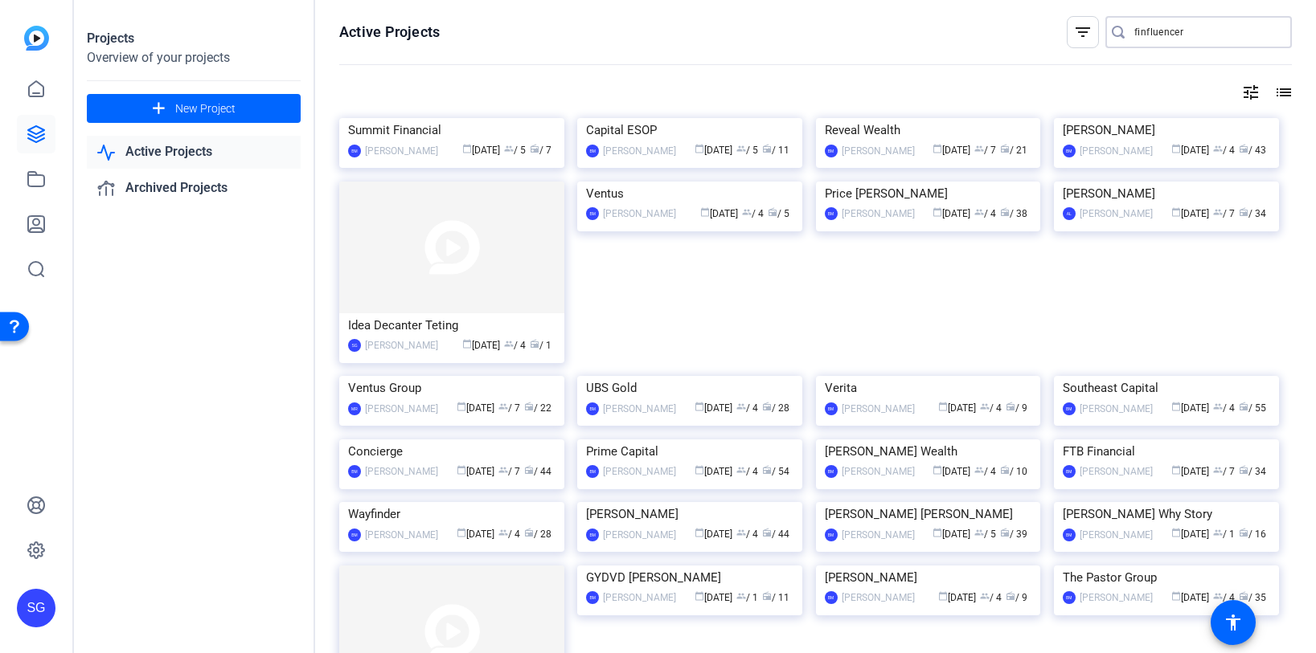
click at [1153, 33] on input "finfluencer" at bounding box center [1206, 32] width 145 height 19
type input "zoe"
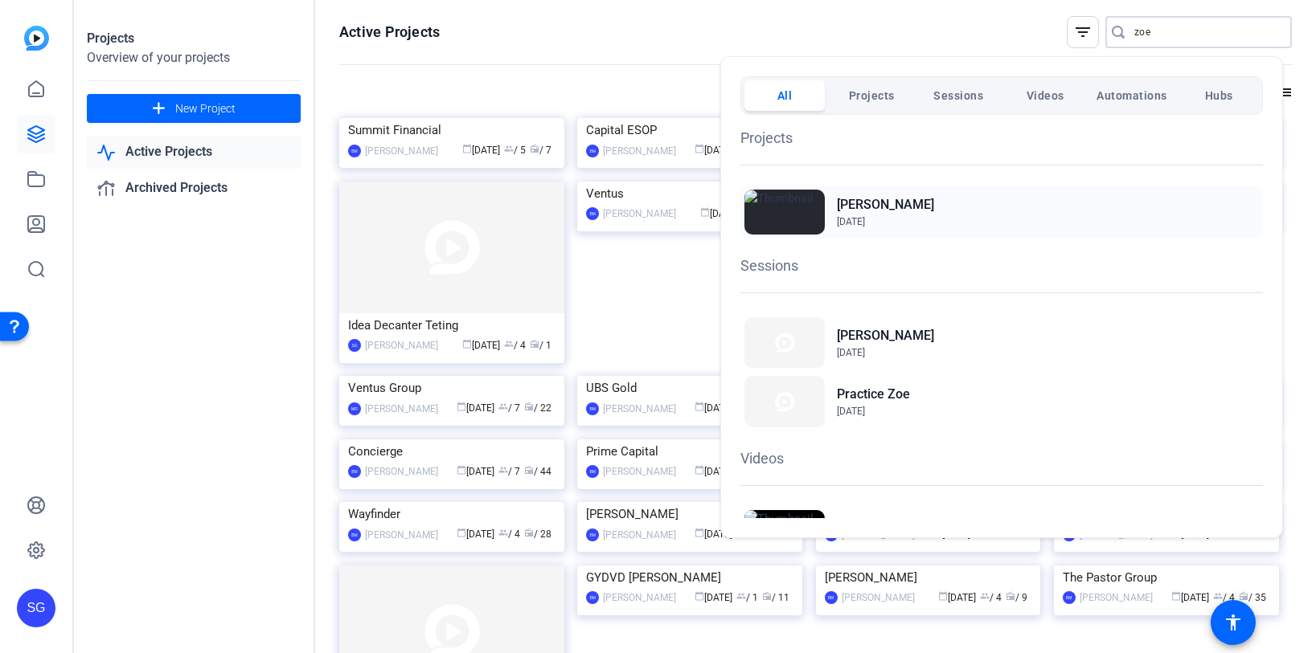
click at [1071, 227] on div "Zoe Sep 22, 2025" at bounding box center [1001, 212] width 522 height 53
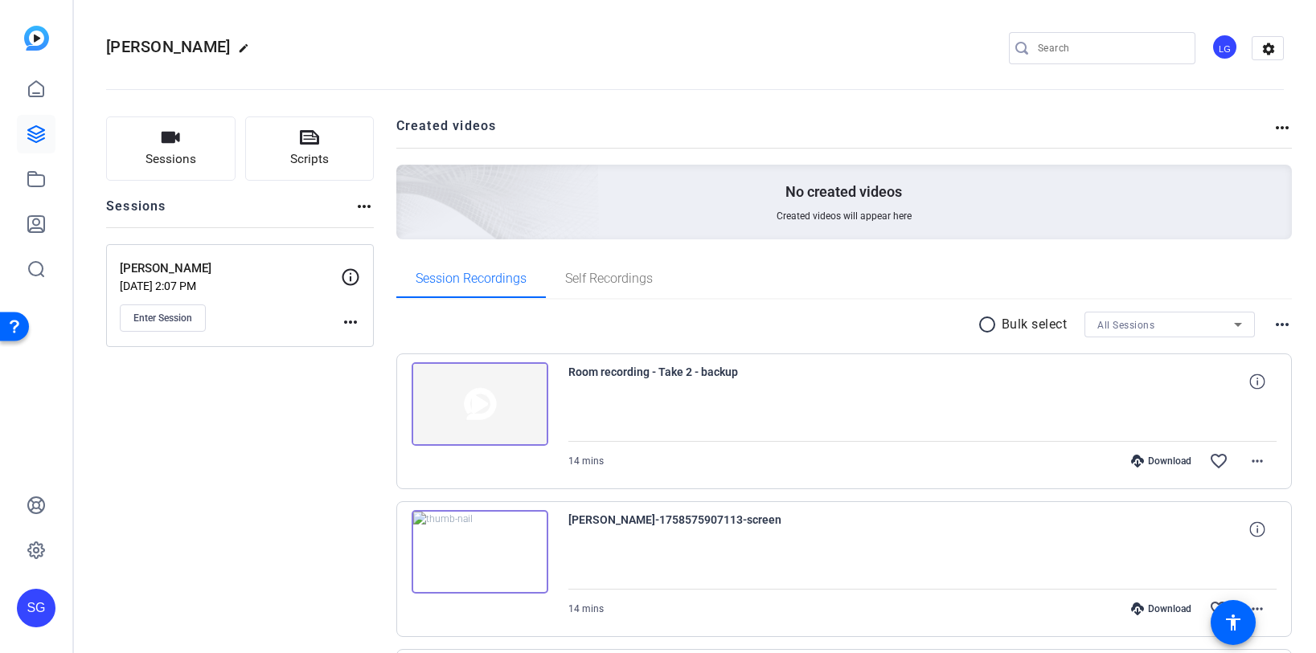
click at [1272, 323] on mat-icon "more_horiz" at bounding box center [1281, 324] width 19 height 19
click at [1261, 276] on div at bounding box center [658, 326] width 1316 height 653
click at [1247, 461] on mat-icon "more_horiz" at bounding box center [1256, 461] width 19 height 19
click at [1260, 281] on div at bounding box center [658, 326] width 1316 height 653
click at [178, 317] on span "Enter Session" at bounding box center [162, 318] width 59 height 13
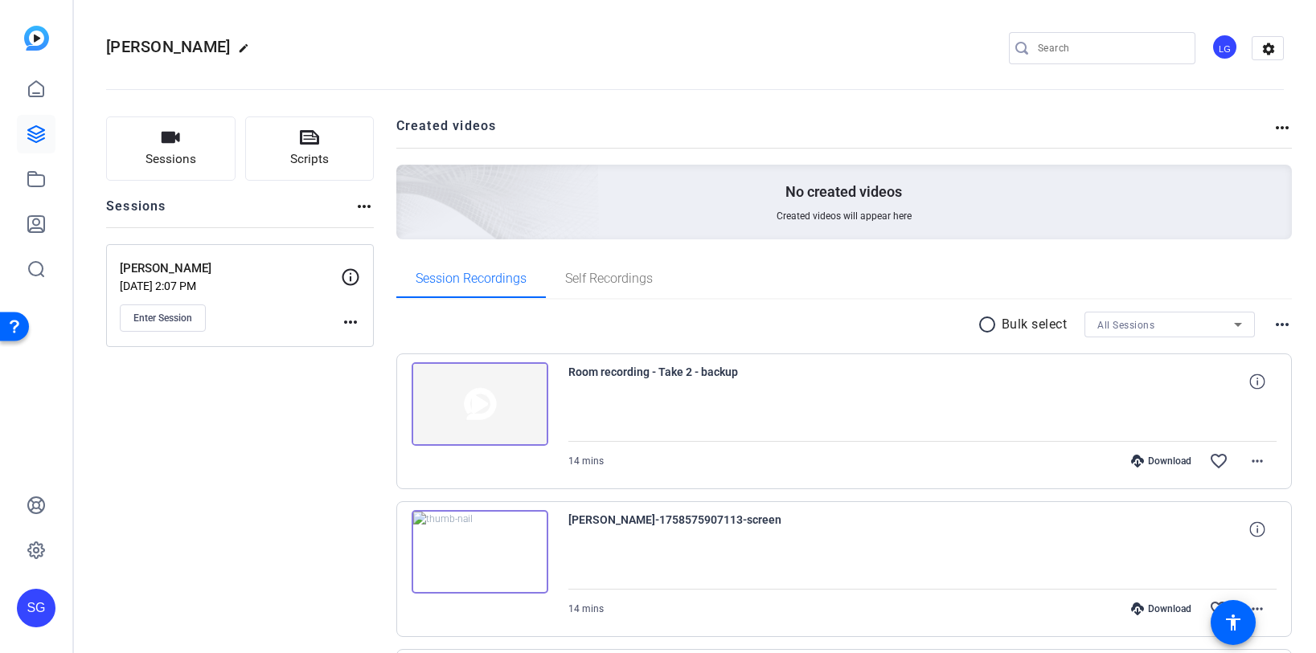
click at [1273, 326] on mat-icon "more_horiz" at bounding box center [1281, 324] width 19 height 19
click at [1194, 328] on div at bounding box center [658, 326] width 1316 height 653
click at [977, 326] on mat-icon "radio_button_unchecked" at bounding box center [989, 324] width 24 height 19
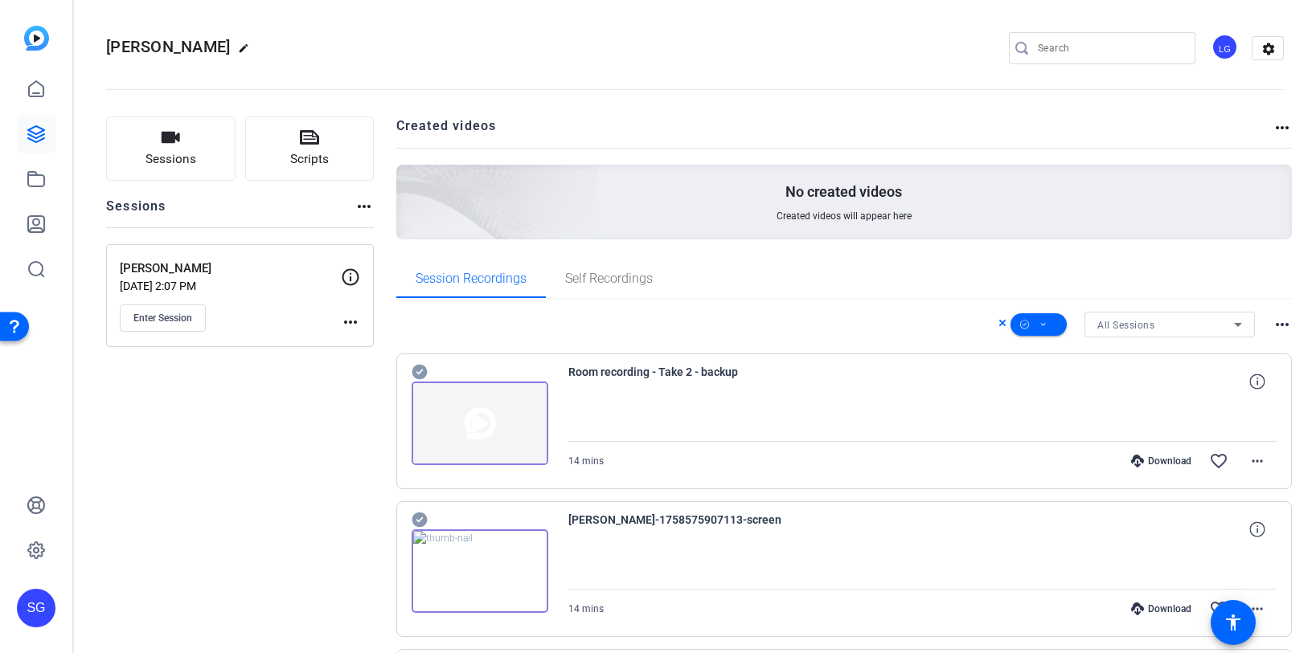
click at [1272, 315] on mat-icon "more_horiz" at bounding box center [1281, 324] width 19 height 19
click at [1205, 292] on div at bounding box center [658, 326] width 1316 height 653
click at [1041, 323] on icon at bounding box center [1043, 324] width 5 height 3
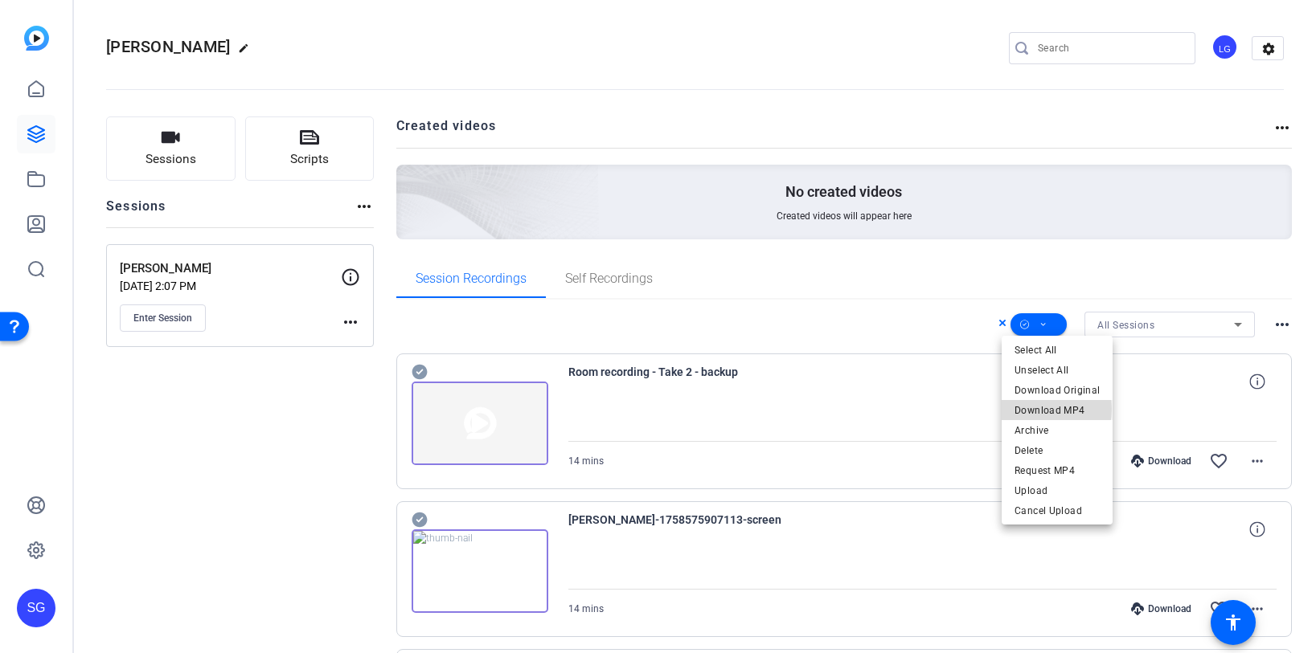
click at [1035, 409] on span "Download MP4" at bounding box center [1056, 410] width 85 height 19
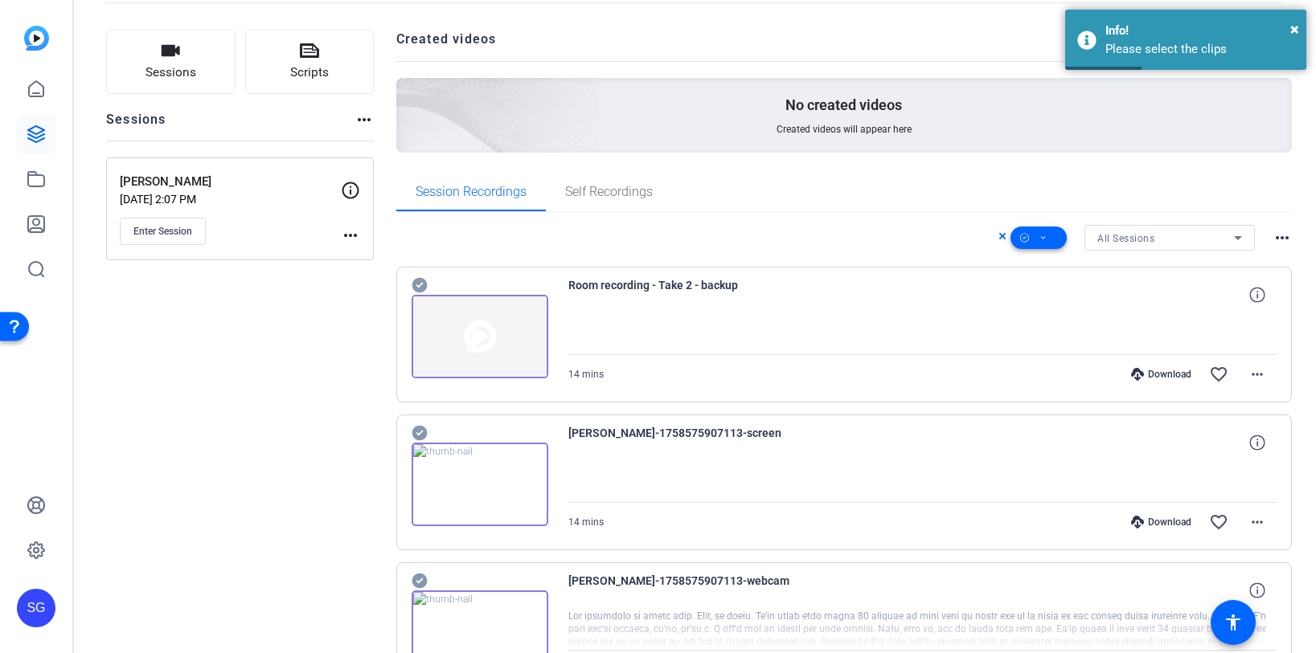
scroll to position [126, 0]
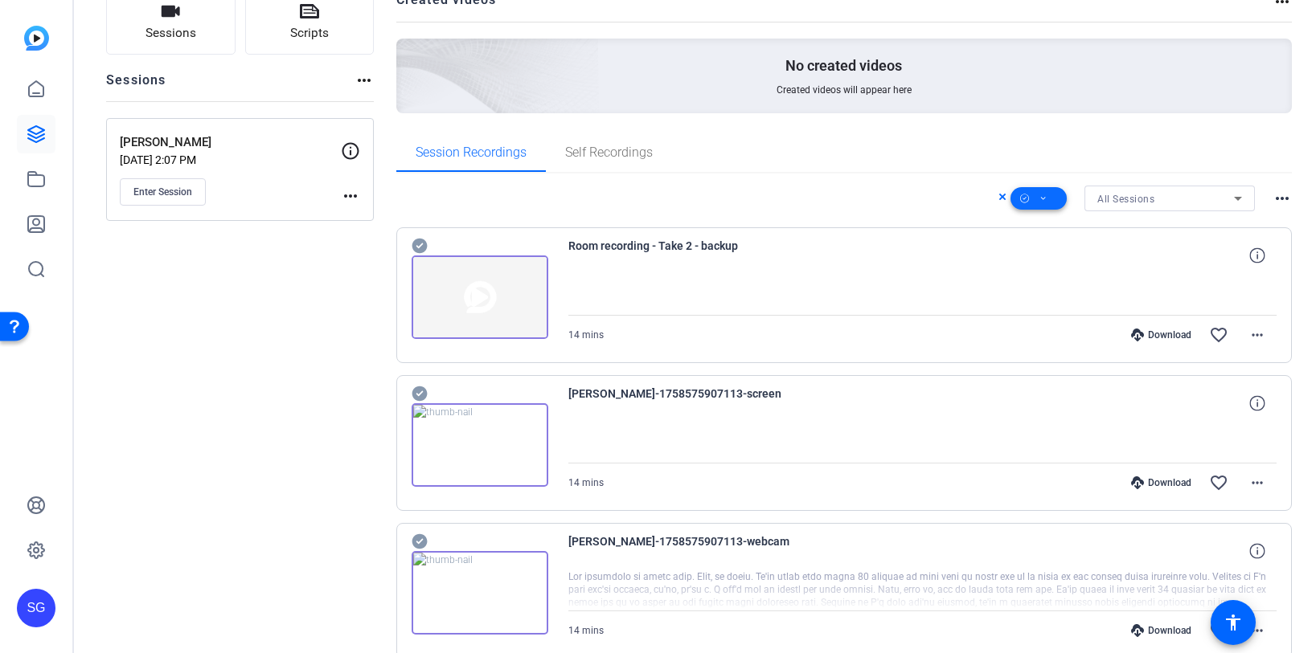
click at [1039, 192] on icon at bounding box center [1043, 199] width 8 height 20
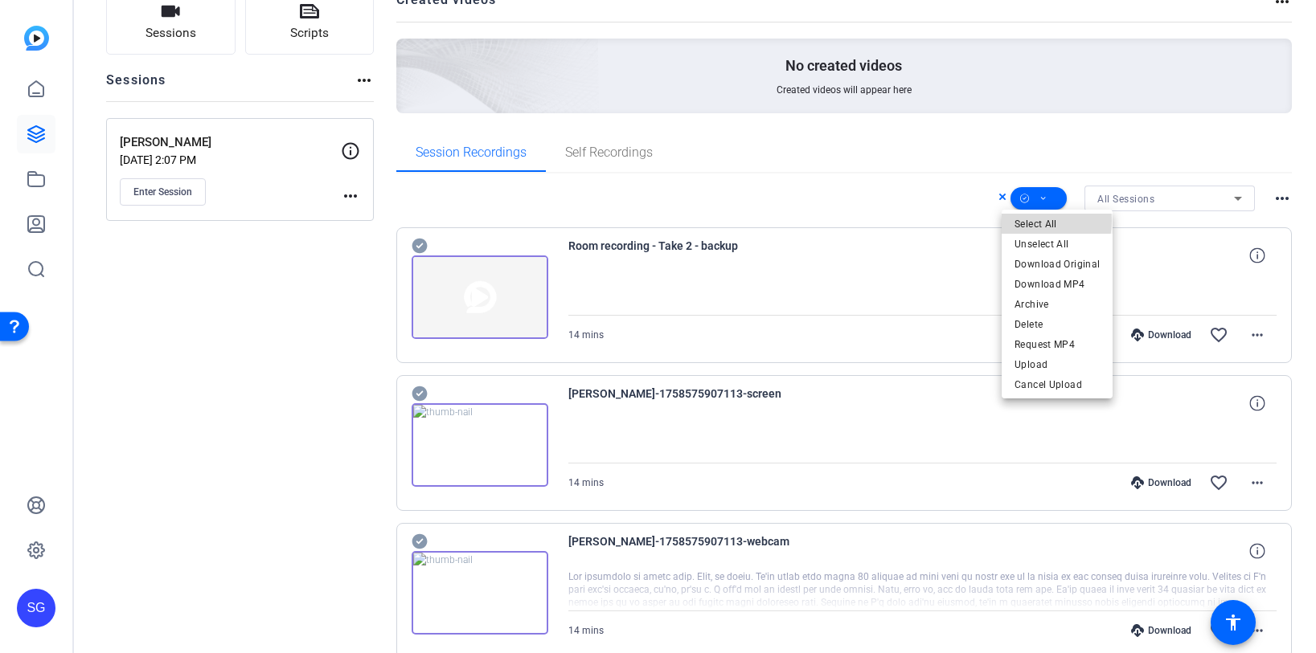
click at [1028, 221] on span "Select All" at bounding box center [1056, 224] width 85 height 19
click at [1038, 279] on span "Download MP4" at bounding box center [1056, 284] width 85 height 19
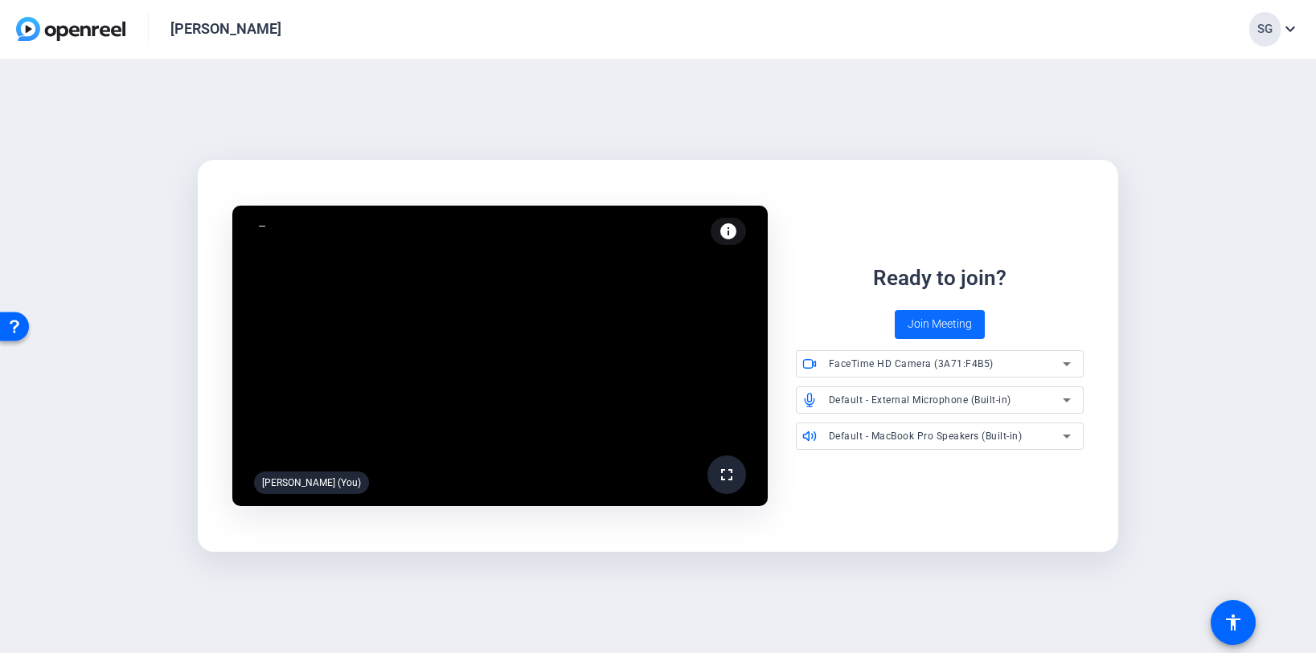
click at [915, 325] on span "Join Meeting" at bounding box center [939, 324] width 64 height 17
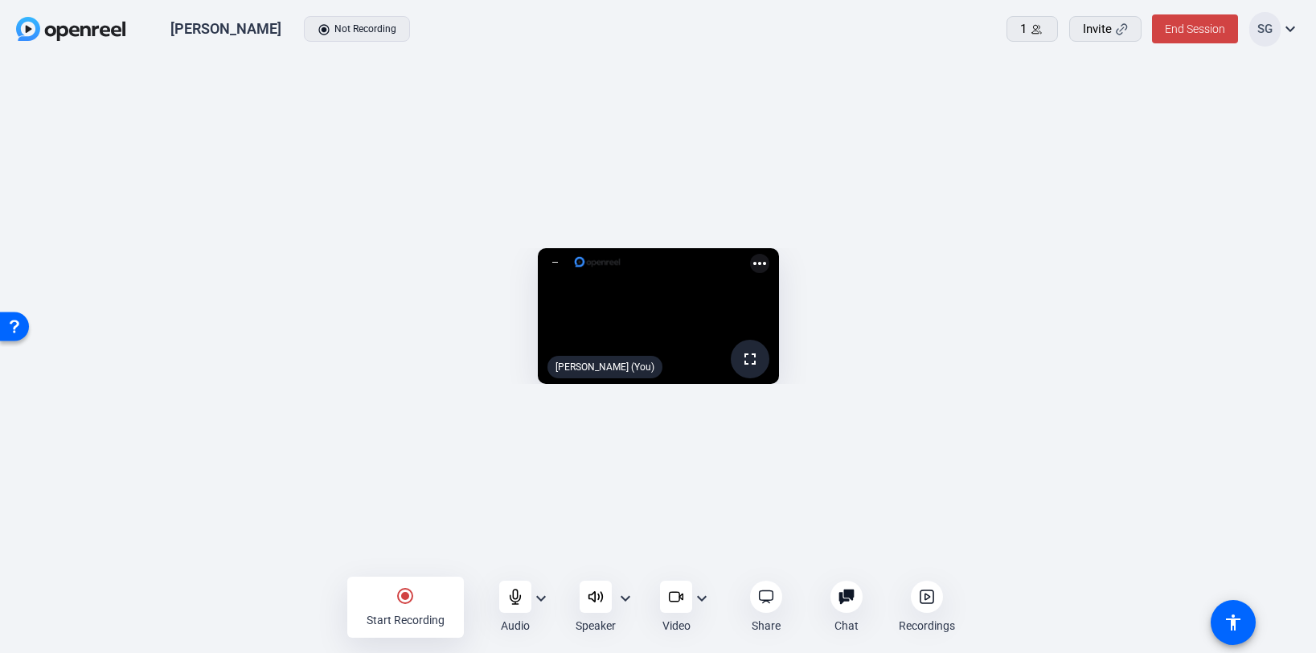
click at [930, 592] on icon at bounding box center [927, 597] width 16 height 16
